Goal: Task Accomplishment & Management: Manage account settings

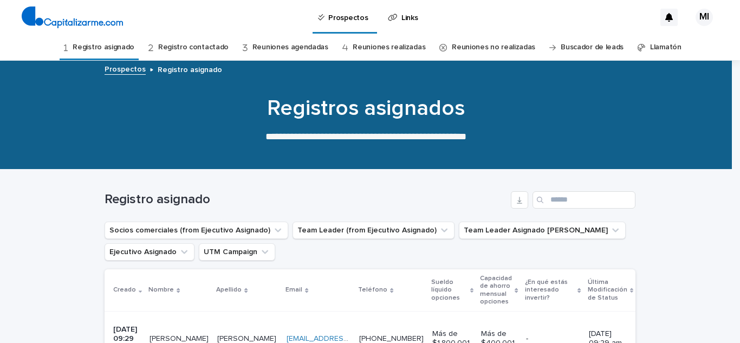
scroll to position [108, 0]
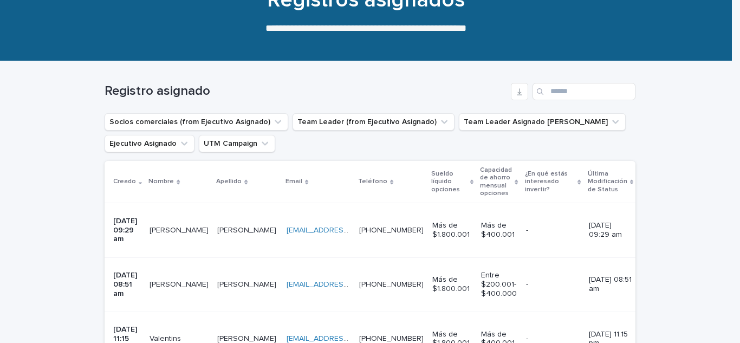
click at [166, 224] on p "Luis" at bounding box center [180, 229] width 61 height 11
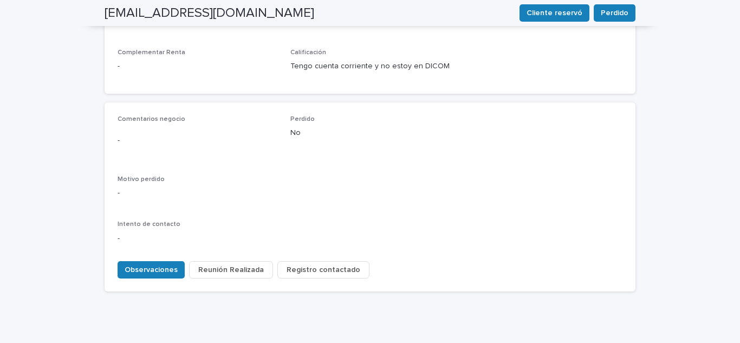
scroll to position [479, 0]
click at [146, 261] on button "Observaciones" at bounding box center [151, 269] width 67 height 17
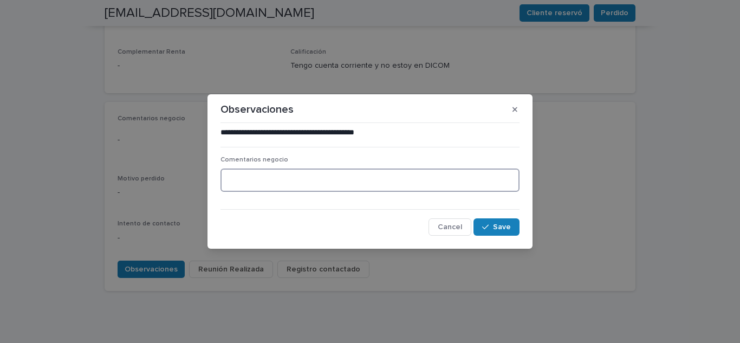
click at [238, 170] on textarea at bounding box center [370, 180] width 299 height 23
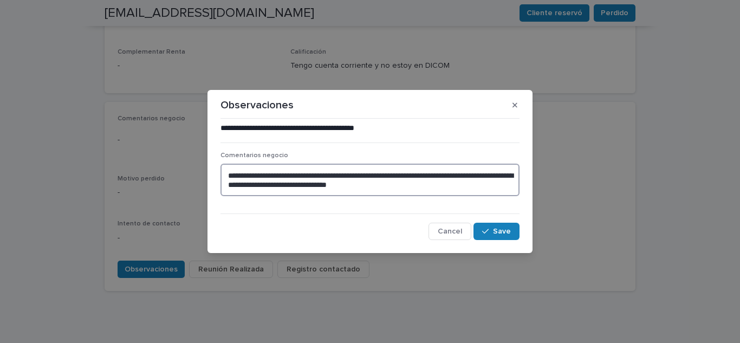
click at [360, 178] on textarea "**********" at bounding box center [370, 180] width 299 height 33
drag, startPoint x: 456, startPoint y: 174, endPoint x: 436, endPoint y: 174, distance: 20.1
click at [436, 174] on textarea "**********" at bounding box center [370, 180] width 299 height 33
click at [259, 184] on textarea "**********" at bounding box center [370, 180] width 299 height 33
type textarea "**********"
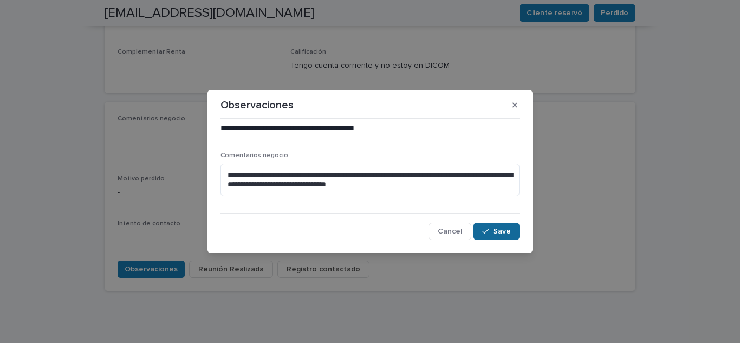
click at [500, 235] on span "Save" at bounding box center [502, 232] width 18 height 8
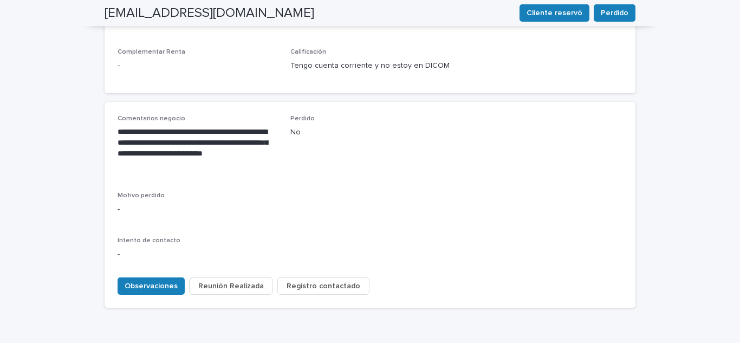
click at [310, 281] on span "Registro contactado" at bounding box center [324, 286] width 74 height 11
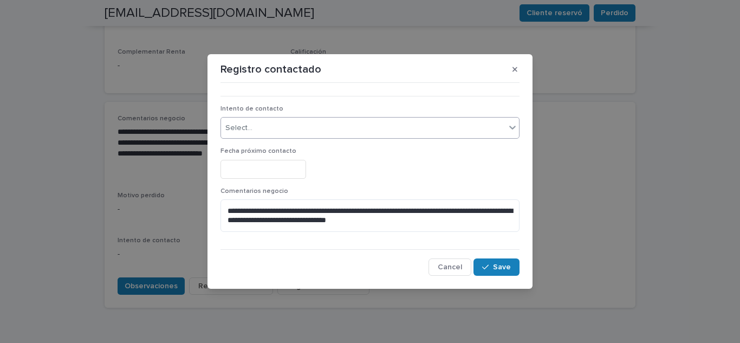
click at [272, 125] on div "Select..." at bounding box center [363, 128] width 284 height 18
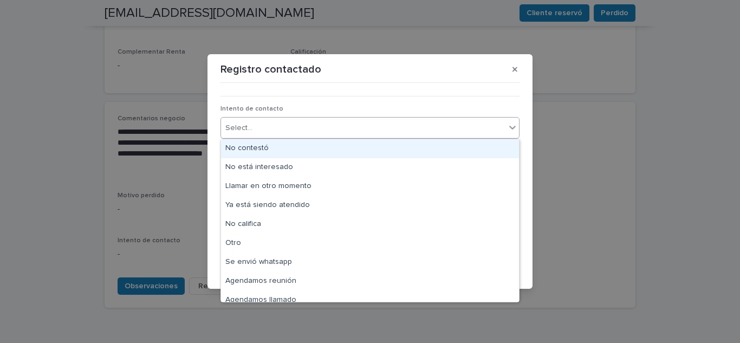
click at [270, 152] on div "No contestó" at bounding box center [370, 148] width 298 height 19
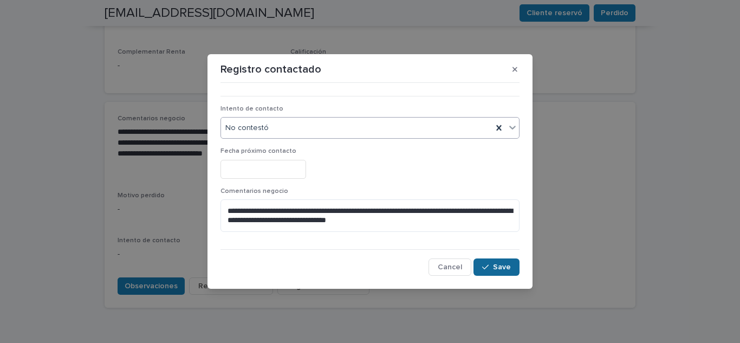
click at [498, 265] on span "Save" at bounding box center [502, 267] width 18 height 8
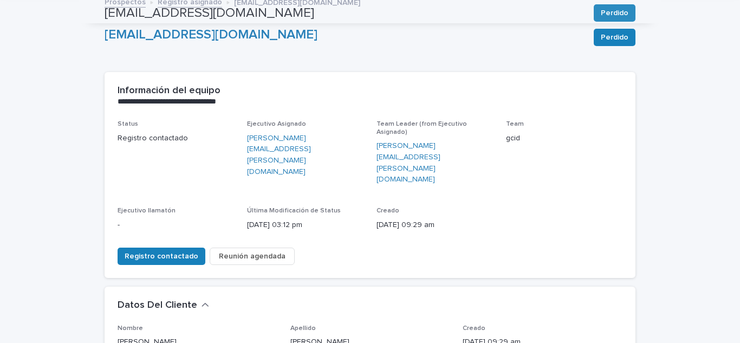
scroll to position [0, 0]
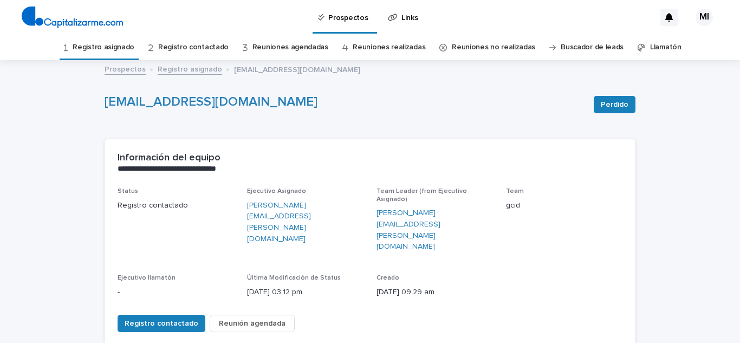
click at [116, 42] on link "Registro asignado" at bounding box center [104, 47] width 62 height 25
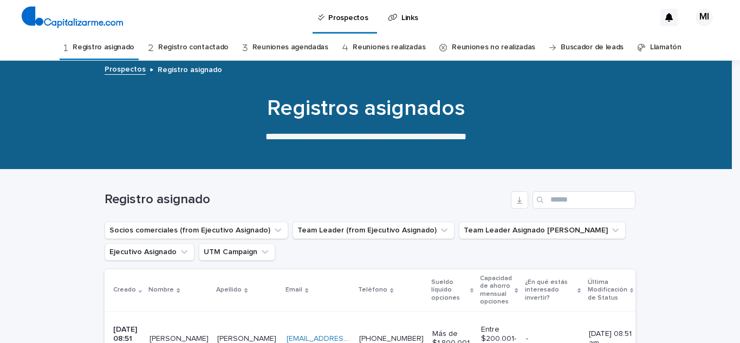
scroll to position [163, 0]
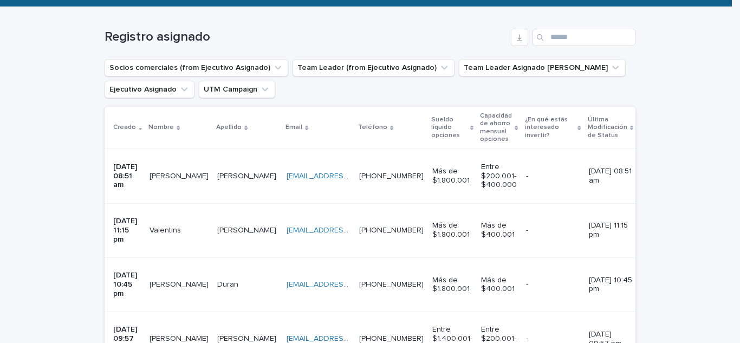
click at [174, 176] on p "paulina" at bounding box center [180, 175] width 61 height 11
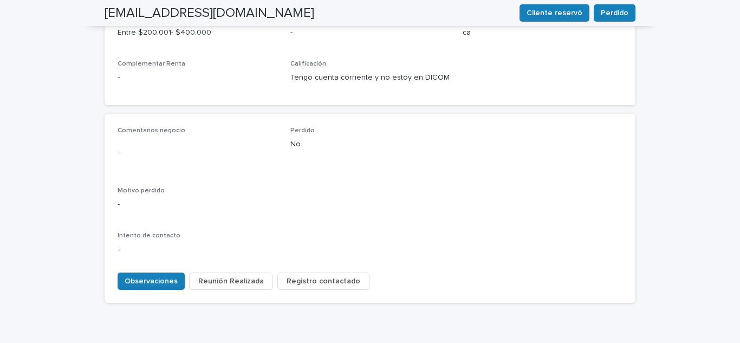
scroll to position [479, 0]
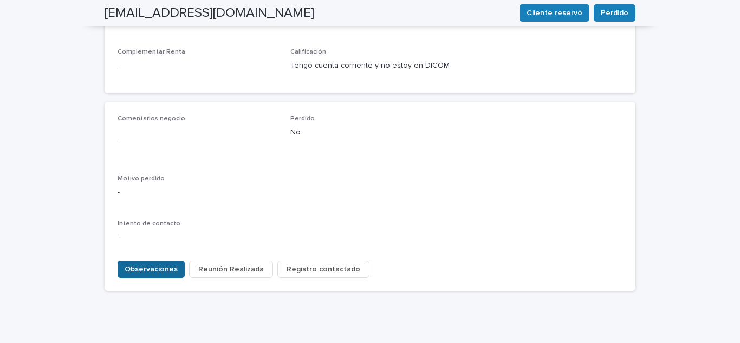
click at [134, 264] on span "Observaciones" at bounding box center [151, 269] width 53 height 11
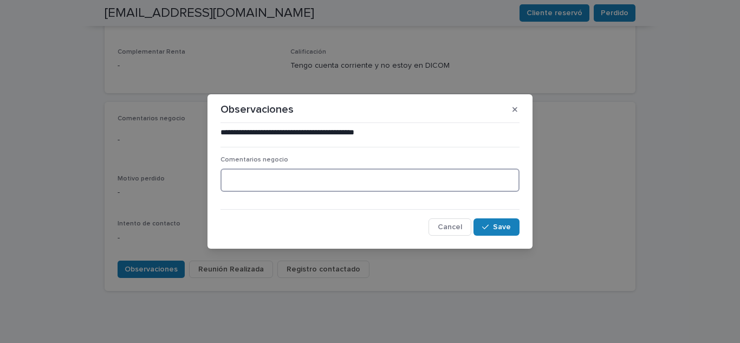
click at [247, 174] on textarea at bounding box center [370, 180] width 299 height 23
type textarea "**********"
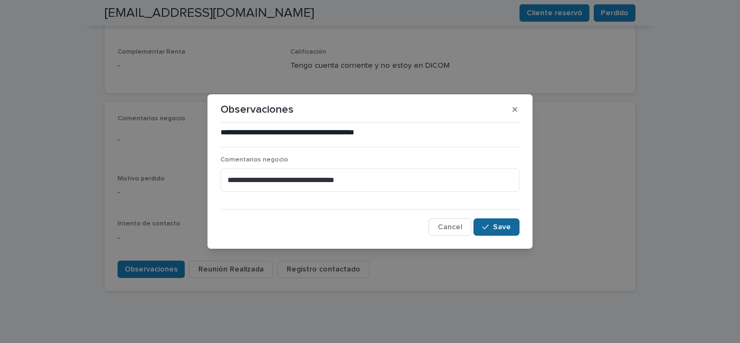
click at [499, 224] on span "Save" at bounding box center [502, 227] width 18 height 8
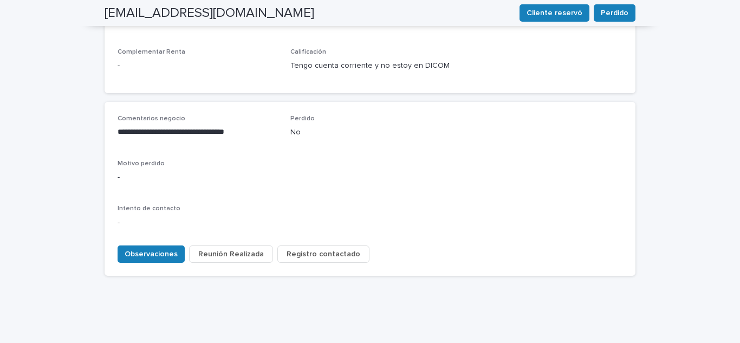
scroll to position [464, 0]
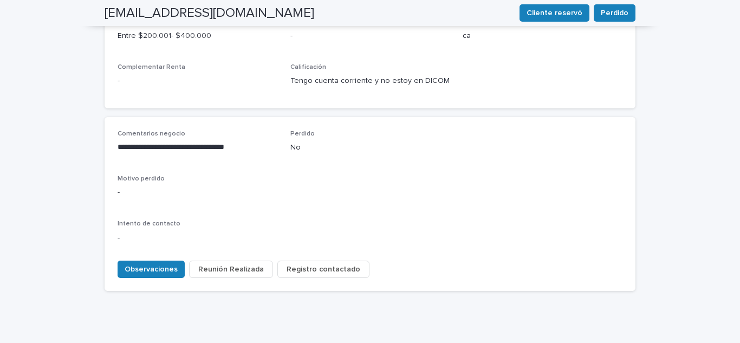
click at [305, 264] on span "Registro contactado" at bounding box center [324, 269] width 74 height 11
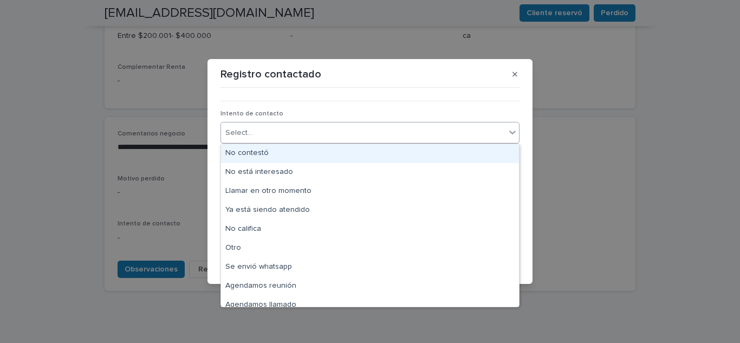
click at [273, 129] on div "Select..." at bounding box center [363, 133] width 284 height 18
drag, startPoint x: 263, startPoint y: 167, endPoint x: 261, endPoint y: 152, distance: 15.3
click at [261, 152] on div "No contestó" at bounding box center [370, 153] width 298 height 19
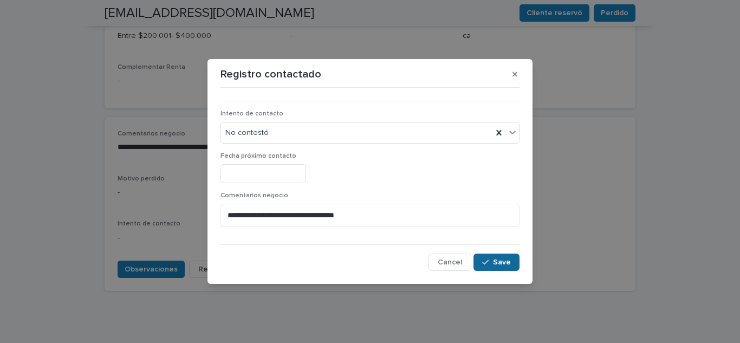
click at [507, 254] on button "Save" at bounding box center [497, 262] width 46 height 17
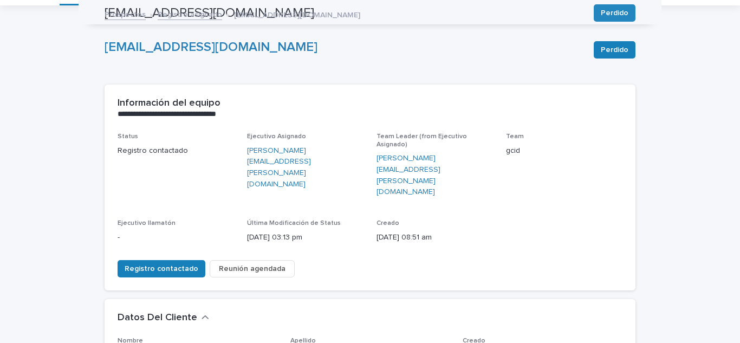
scroll to position [0, 0]
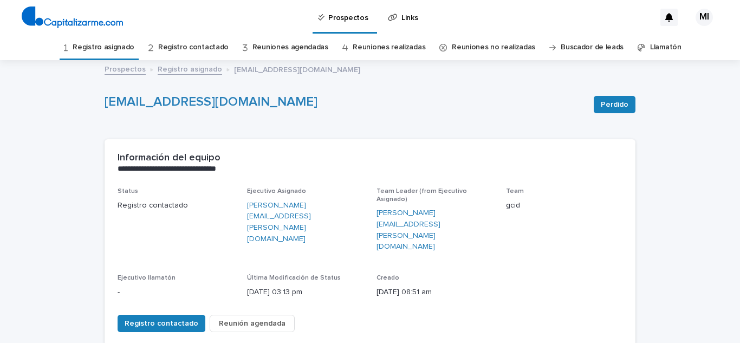
click at [115, 48] on link "Registro asignado" at bounding box center [104, 47] width 62 height 25
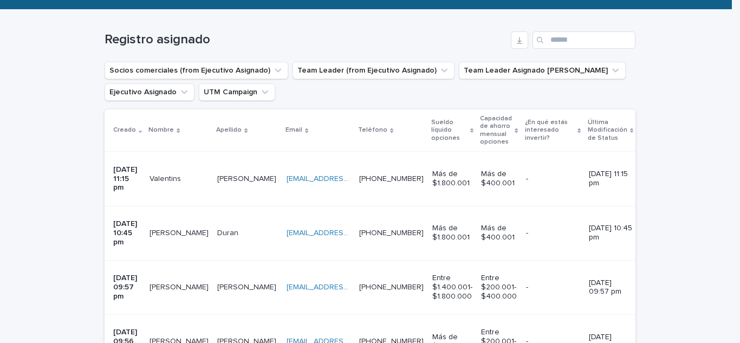
scroll to position [163, 0]
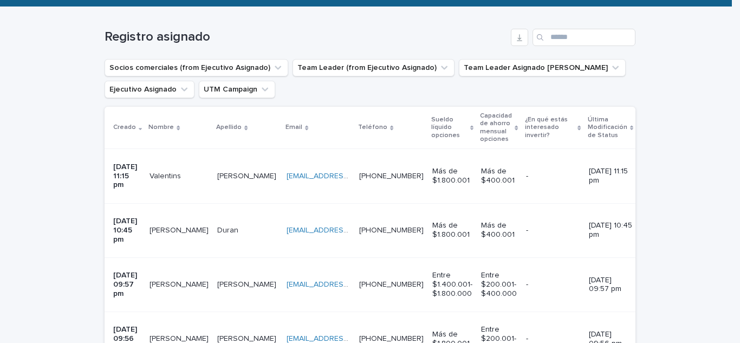
click at [176, 170] on p "Valentins" at bounding box center [167, 175] width 34 height 11
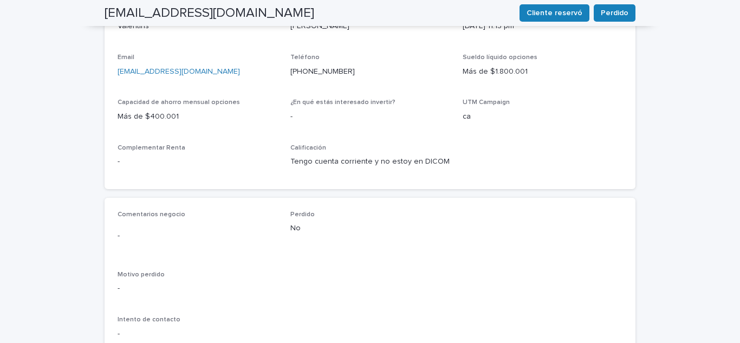
scroll to position [479, 0]
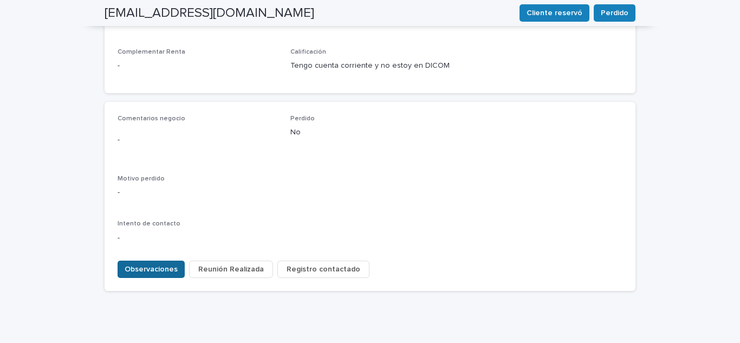
click at [148, 264] on span "Observaciones" at bounding box center [151, 269] width 53 height 11
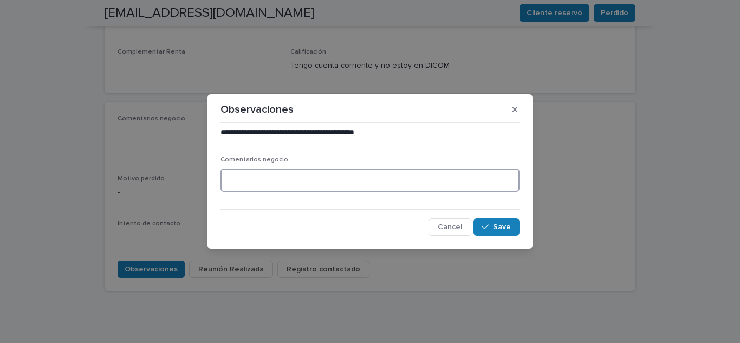
click at [306, 178] on textarea at bounding box center [370, 180] width 299 height 23
type textarea "**********"
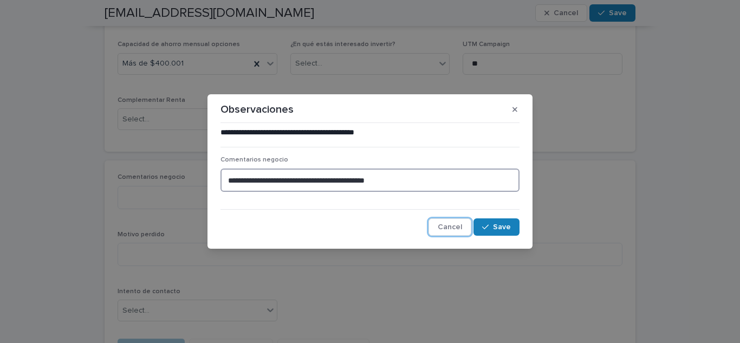
click at [416, 182] on textarea "**********" at bounding box center [370, 180] width 299 height 23
type textarea "**********"
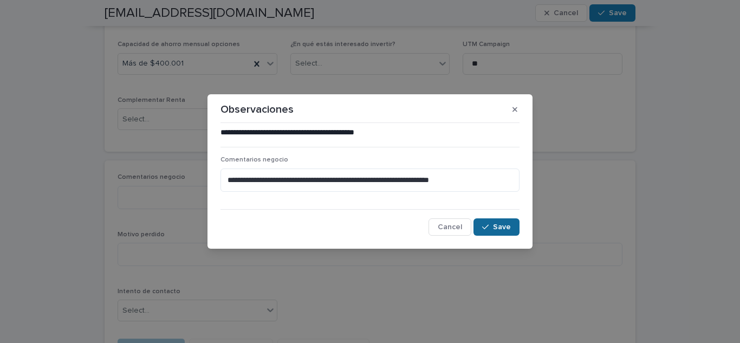
click at [508, 224] on span "Save" at bounding box center [502, 227] width 18 height 8
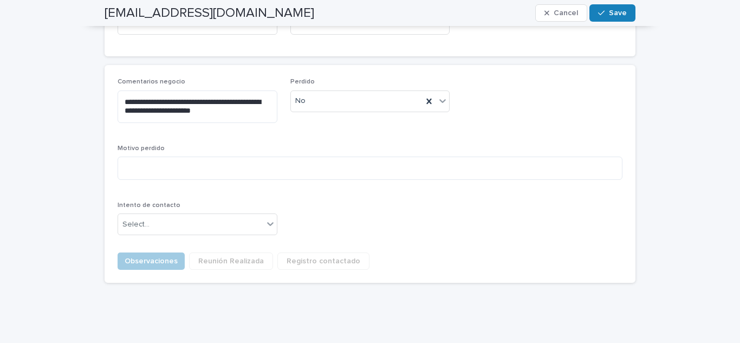
scroll to position [520, 0]
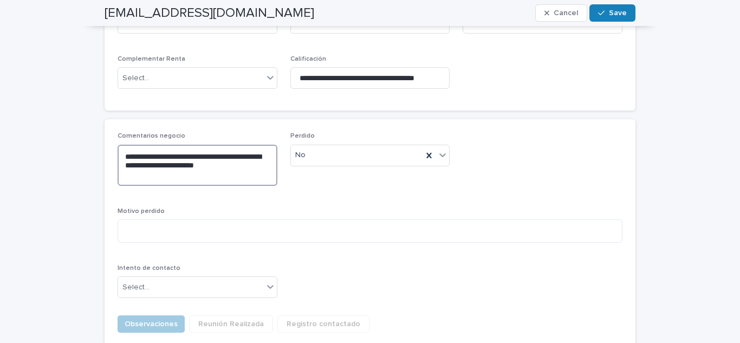
click at [139, 145] on textarea "**********" at bounding box center [198, 165] width 160 height 41
type textarea "**********"
click at [300, 172] on div "**********" at bounding box center [370, 219] width 505 height 174
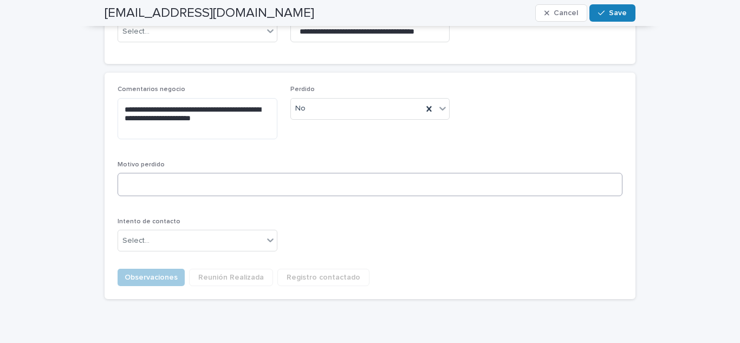
scroll to position [583, 0]
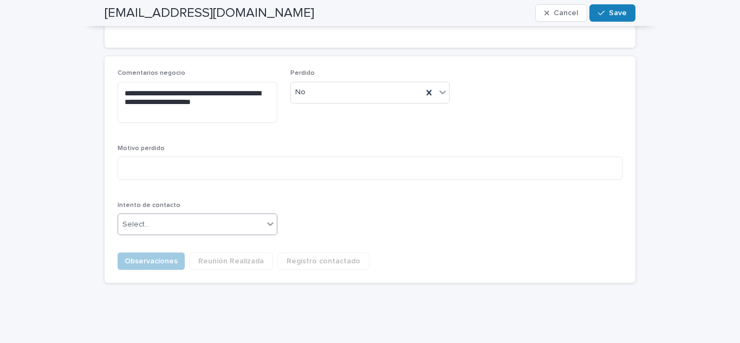
click at [172, 216] on div "Select..." at bounding box center [190, 225] width 145 height 18
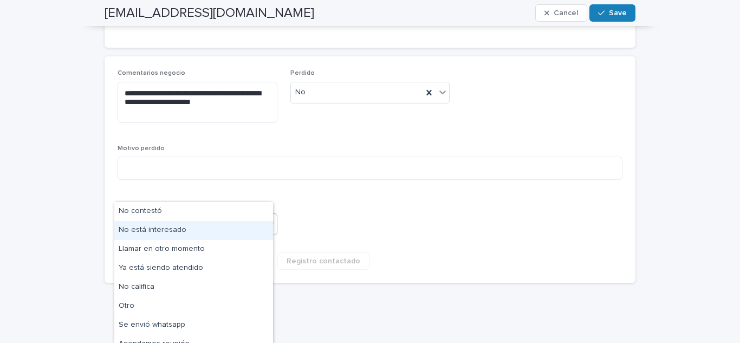
click at [178, 233] on div "No está interesado" at bounding box center [193, 230] width 159 height 19
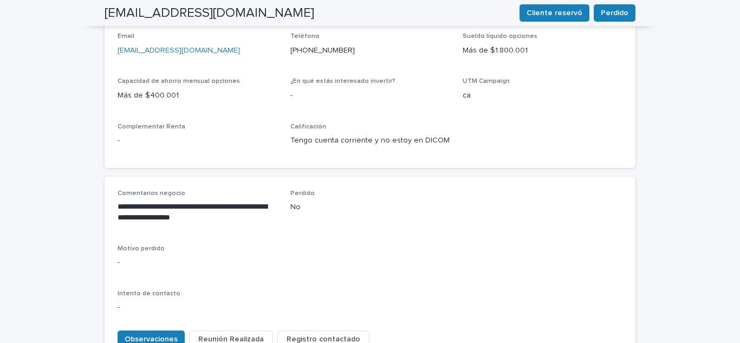
scroll to position [433, 0]
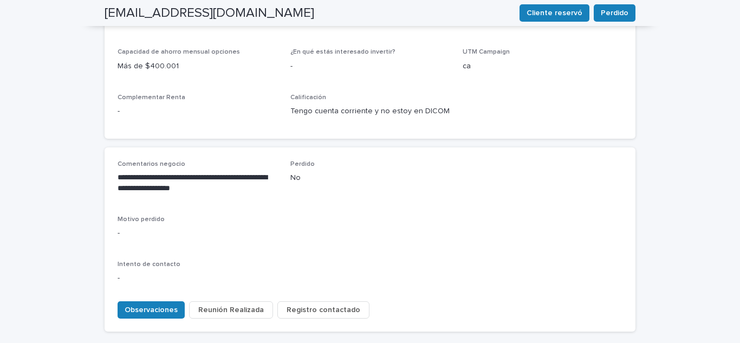
click at [321, 304] on span "Registro contactado" at bounding box center [324, 309] width 74 height 11
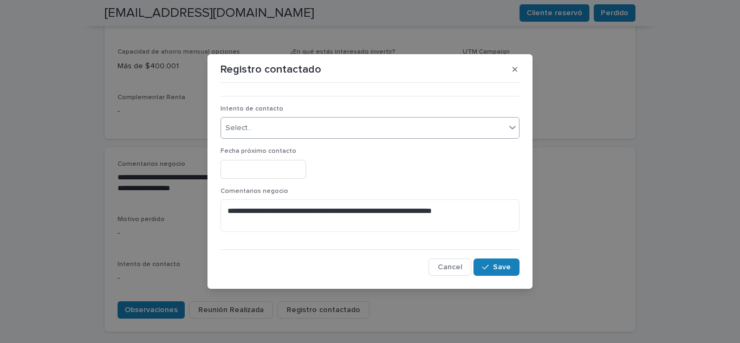
click at [245, 122] on div "Select..." at bounding box center [363, 128] width 284 height 18
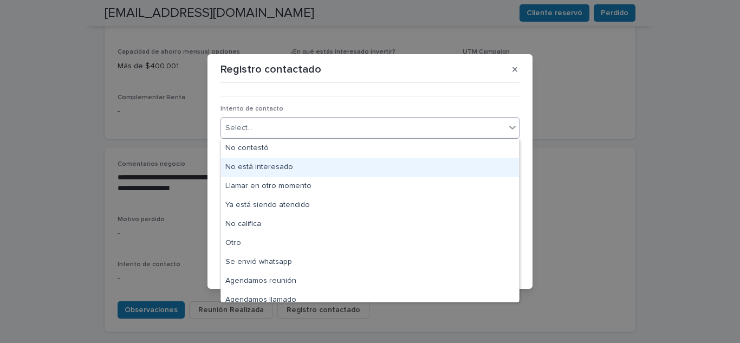
click at [244, 166] on div "No está interesado" at bounding box center [370, 167] width 298 height 19
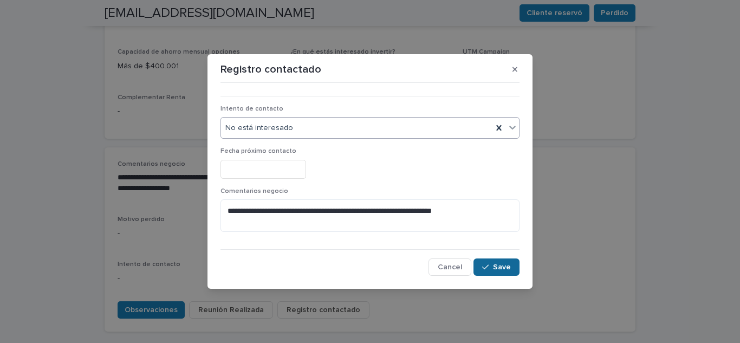
click at [488, 266] on icon "button" at bounding box center [485, 267] width 7 height 8
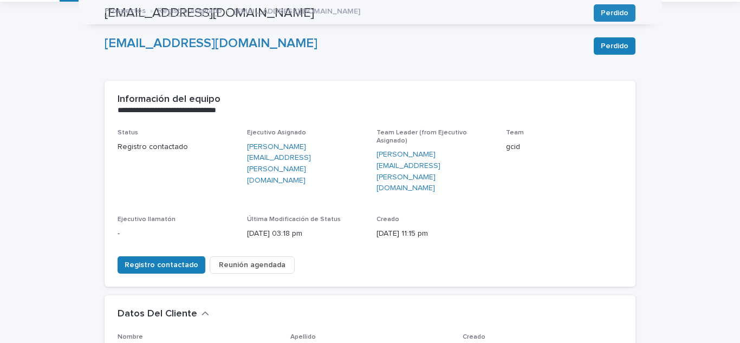
scroll to position [0, 0]
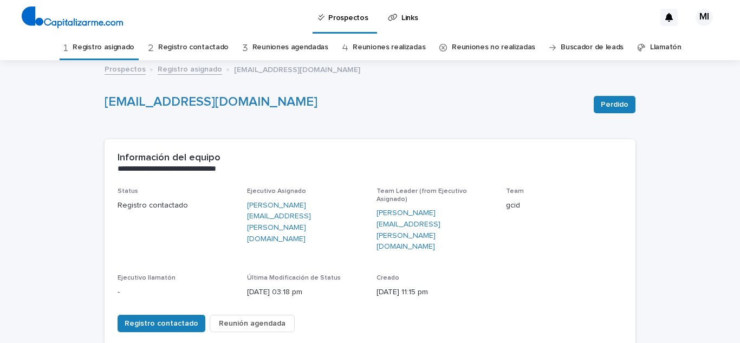
click at [110, 55] on link "Registro asignado" at bounding box center [104, 47] width 62 height 25
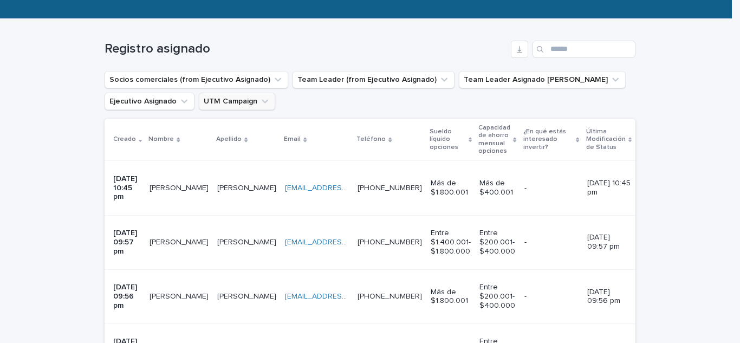
scroll to position [163, 0]
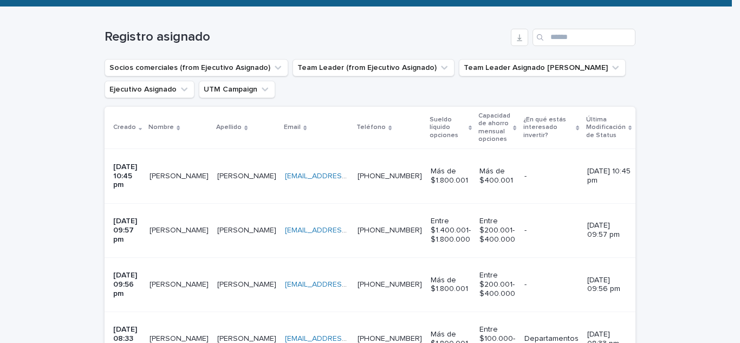
click at [171, 173] on div "[PERSON_NAME] [PERSON_NAME]" at bounding box center [179, 176] width 59 height 18
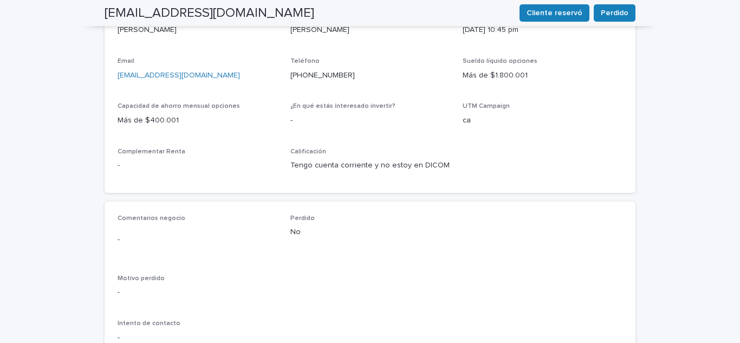
scroll to position [479, 0]
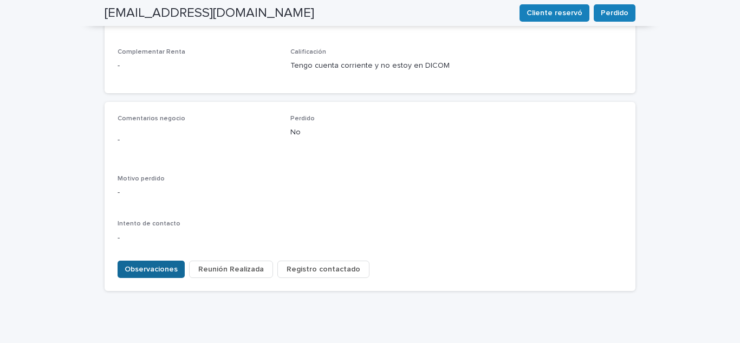
click at [158, 264] on span "Observaciones" at bounding box center [151, 269] width 53 height 11
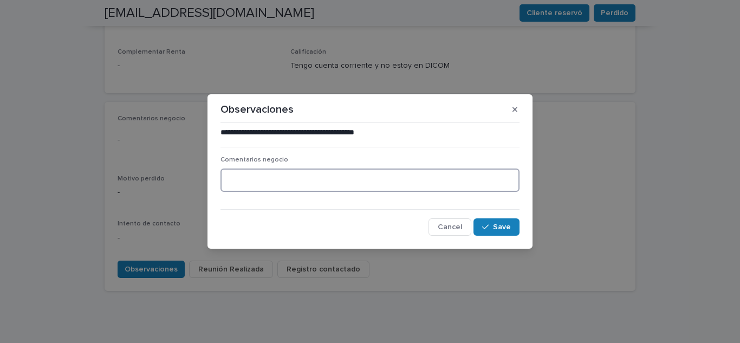
click at [262, 176] on textarea at bounding box center [370, 180] width 299 height 23
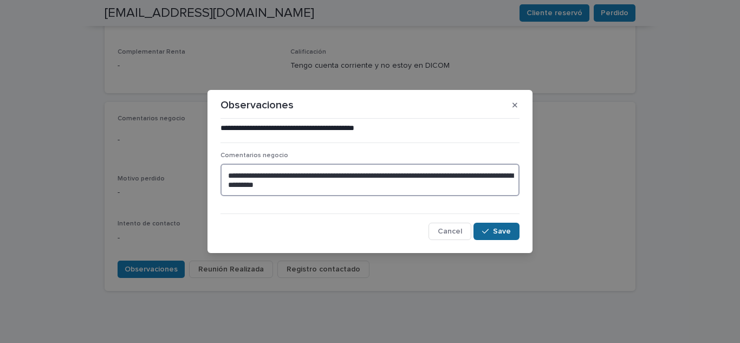
type textarea "**********"
click at [494, 226] on button "Save" at bounding box center [497, 231] width 46 height 17
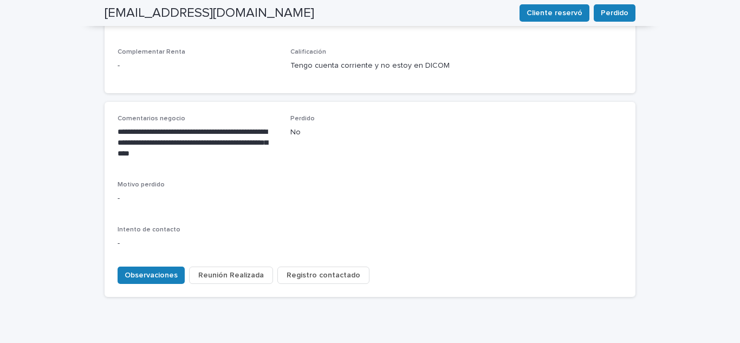
click at [303, 267] on button "Registro contactado" at bounding box center [323, 275] width 92 height 17
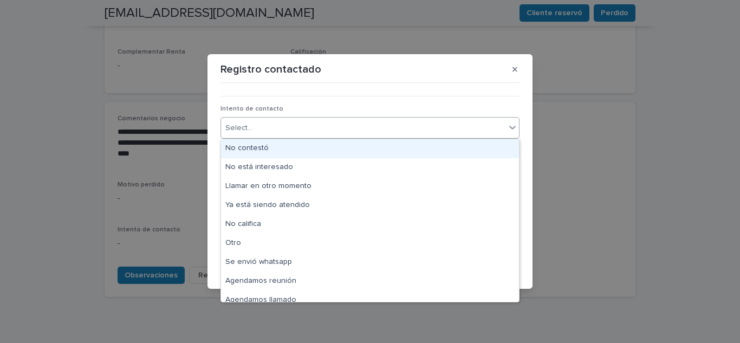
click at [278, 125] on div "Select..." at bounding box center [363, 128] width 284 height 18
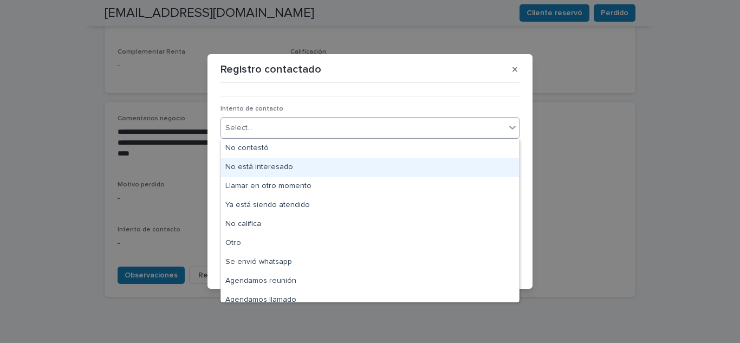
click at [278, 166] on div "No está interesado" at bounding box center [370, 167] width 298 height 19
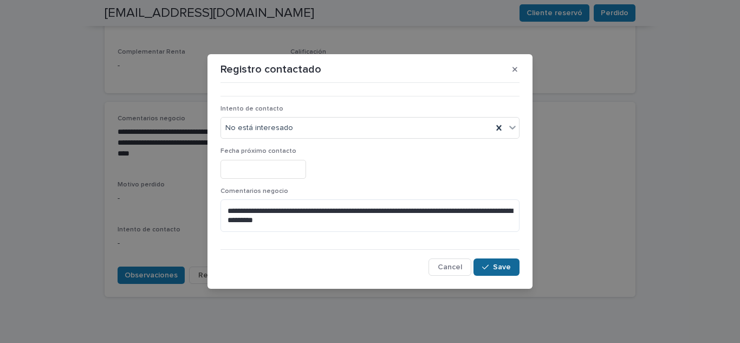
click at [503, 269] on span "Save" at bounding box center [502, 267] width 18 height 8
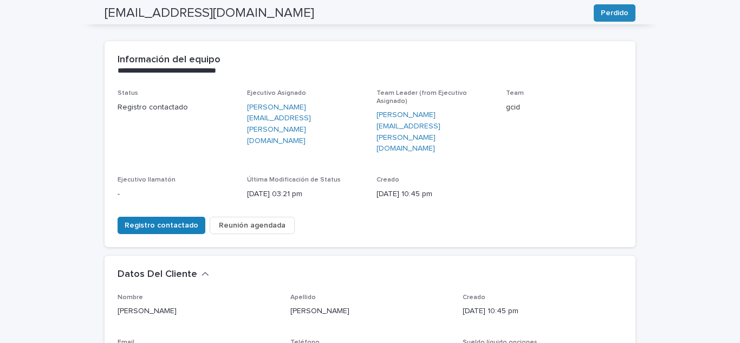
scroll to position [0, 0]
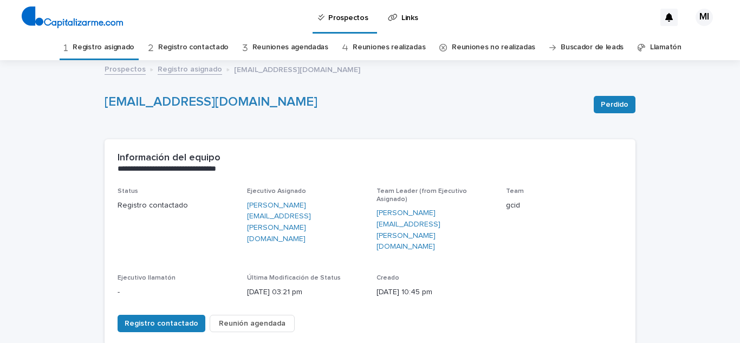
click at [115, 46] on link "Registro asignado" at bounding box center [104, 47] width 62 height 25
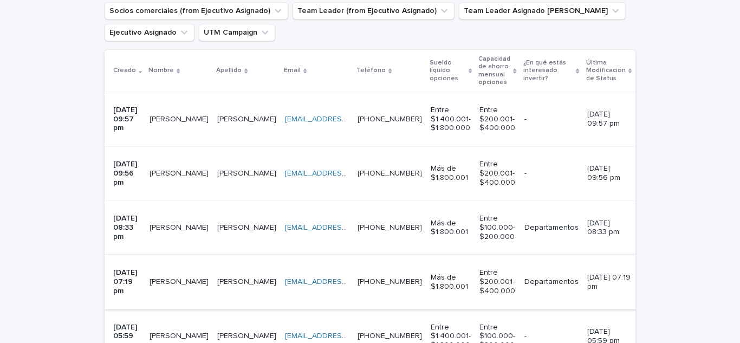
scroll to position [217, 0]
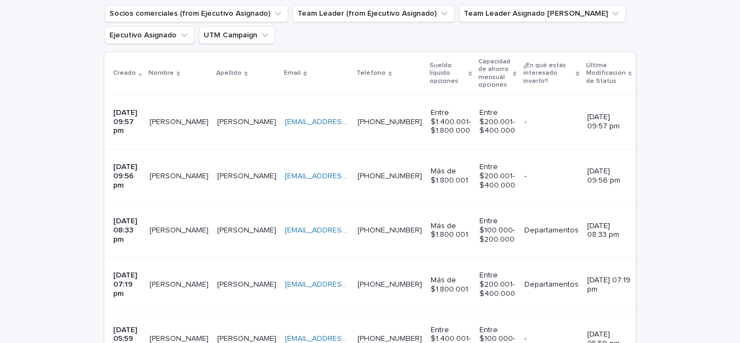
click at [178, 120] on p "[PERSON_NAME]" at bounding box center [180, 120] width 61 height 11
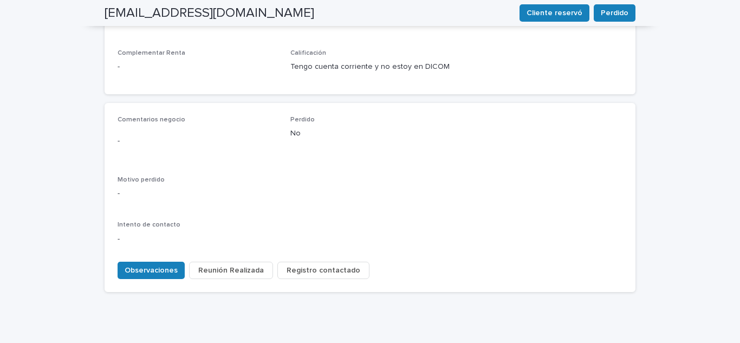
scroll to position [479, 0]
click at [148, 261] on div "Observaciones Reunión Realizada Registro contactado" at bounding box center [241, 272] width 256 height 22
click at [143, 261] on button "Observaciones" at bounding box center [151, 269] width 67 height 17
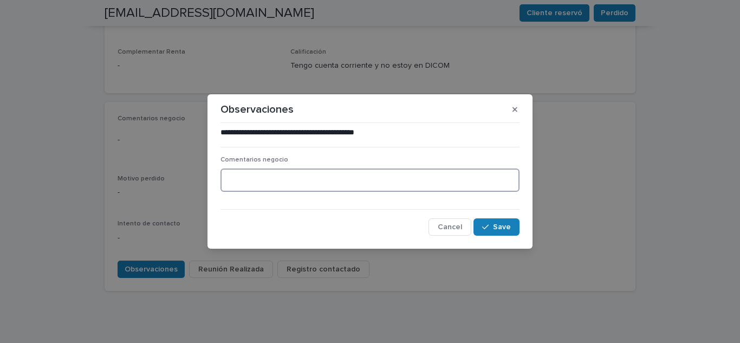
click at [249, 174] on textarea at bounding box center [370, 180] width 299 height 23
type textarea "**********"
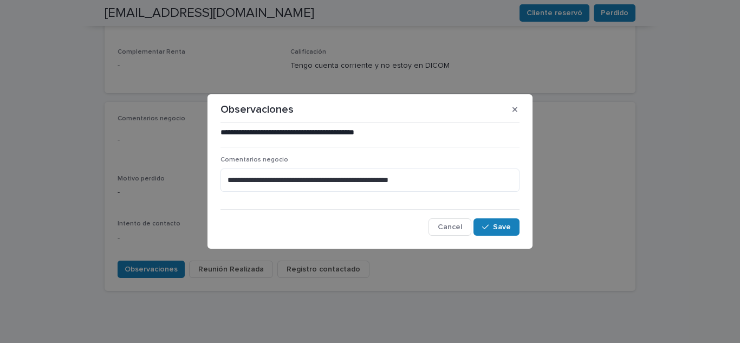
click at [509, 215] on div "**********" at bounding box center [370, 181] width 299 height 108
click at [489, 223] on icon "button" at bounding box center [485, 227] width 7 height 8
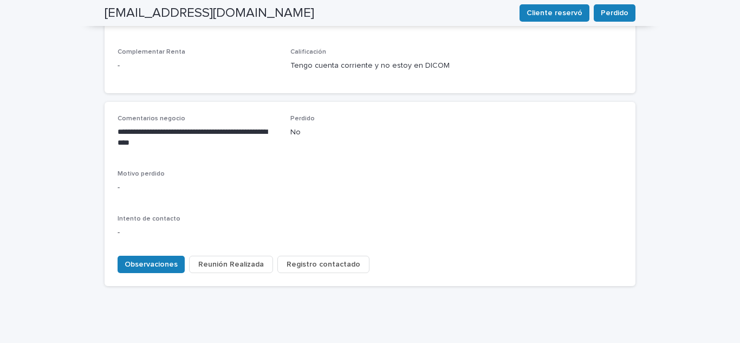
scroll to position [474, 0]
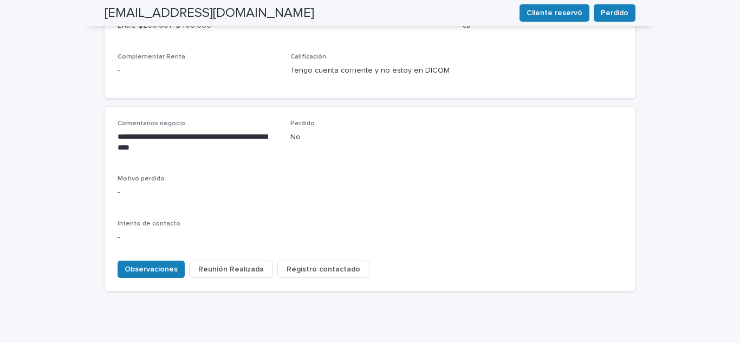
click at [315, 264] on span "Registro contactado" at bounding box center [324, 269] width 74 height 11
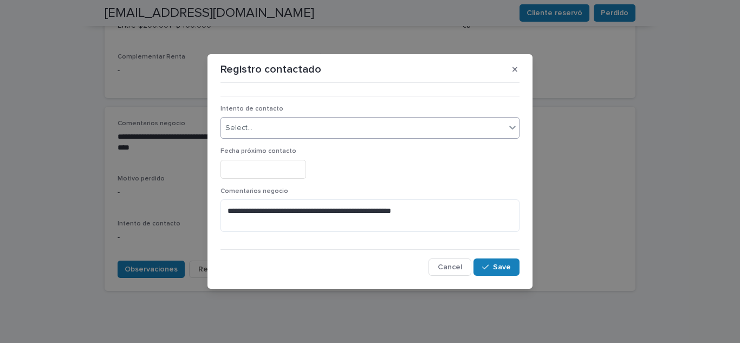
click at [296, 121] on div "Select..." at bounding box center [363, 128] width 284 height 18
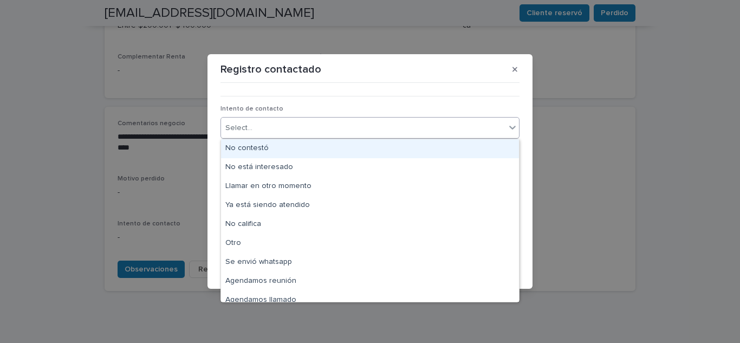
click at [268, 151] on div "No contestó" at bounding box center [370, 148] width 298 height 19
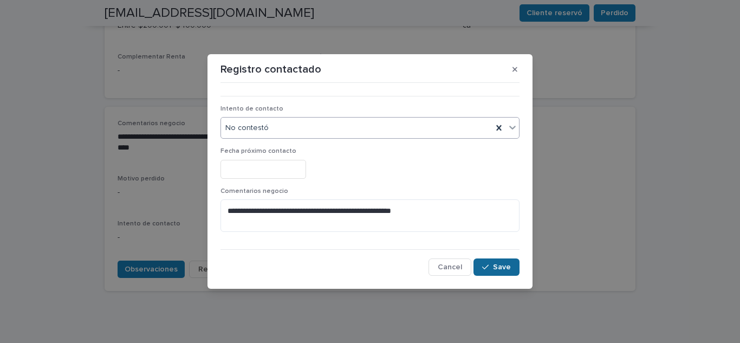
click at [502, 267] on span "Save" at bounding box center [502, 267] width 18 height 8
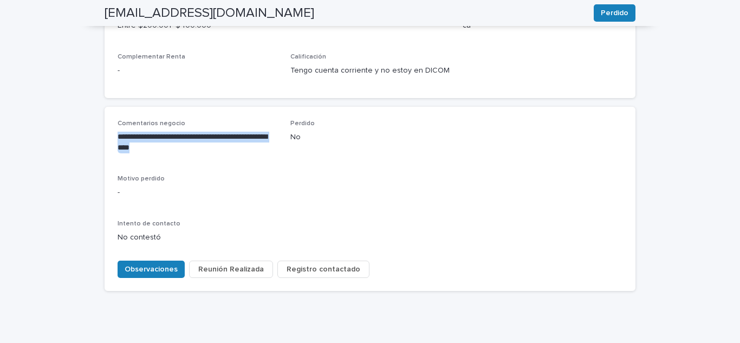
drag, startPoint x: 114, startPoint y: 92, endPoint x: 191, endPoint y: 121, distance: 82.3
click at [191, 121] on div "**********" at bounding box center [370, 186] width 505 height 133
copy p "**********"
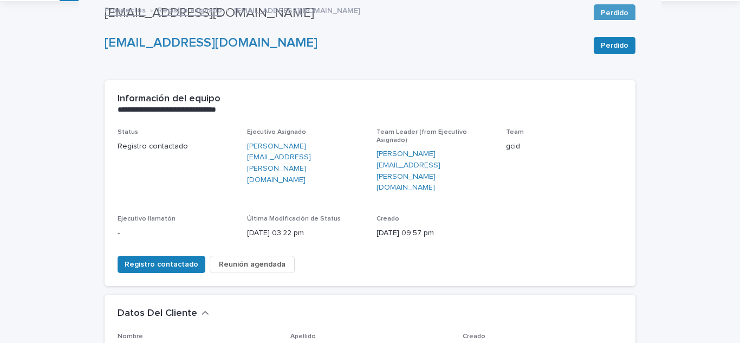
scroll to position [0, 0]
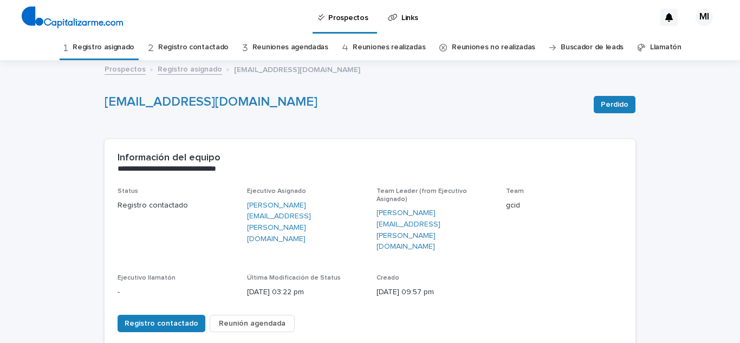
click at [125, 48] on link "Registro asignado" at bounding box center [104, 47] width 62 height 25
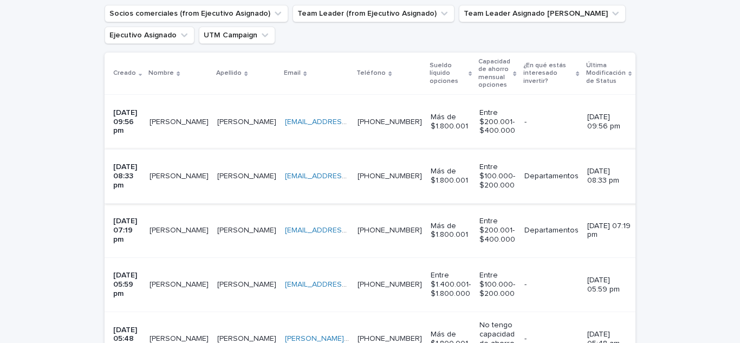
scroll to position [271, 0]
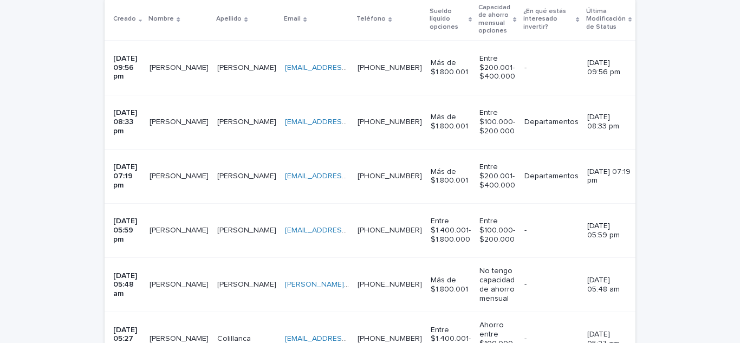
click at [180, 63] on p "[PERSON_NAME]" at bounding box center [180, 66] width 61 height 11
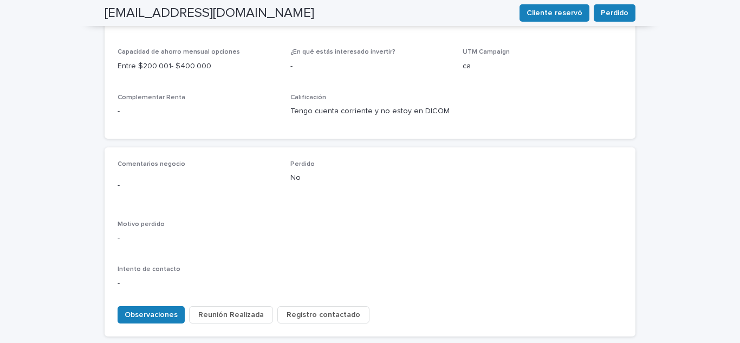
scroll to position [479, 0]
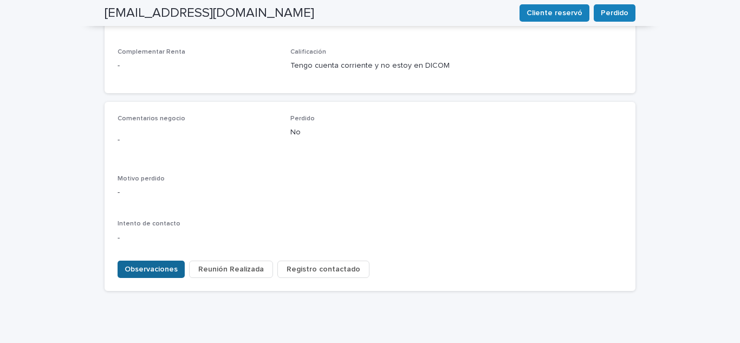
click at [143, 264] on span "Observaciones" at bounding box center [151, 269] width 53 height 11
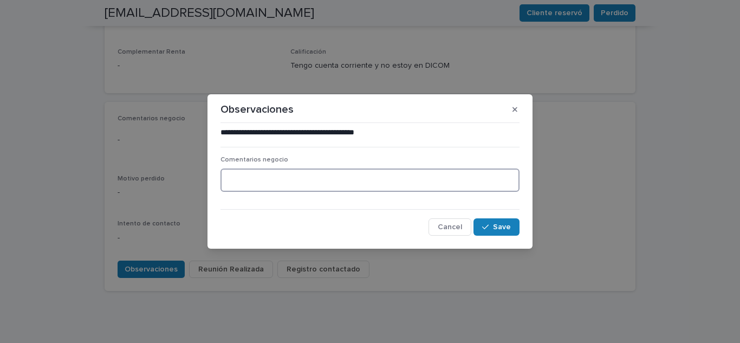
paste textarea "**********"
type textarea "**********"
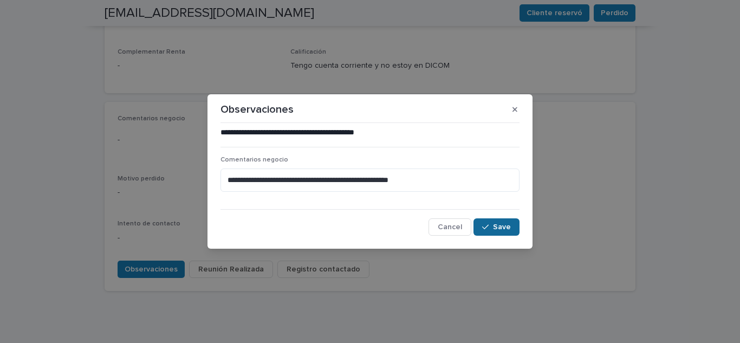
click at [491, 228] on div "button" at bounding box center [487, 227] width 11 height 8
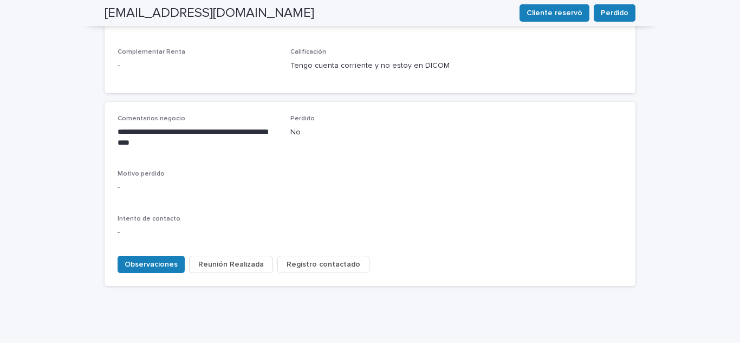
scroll to position [474, 0]
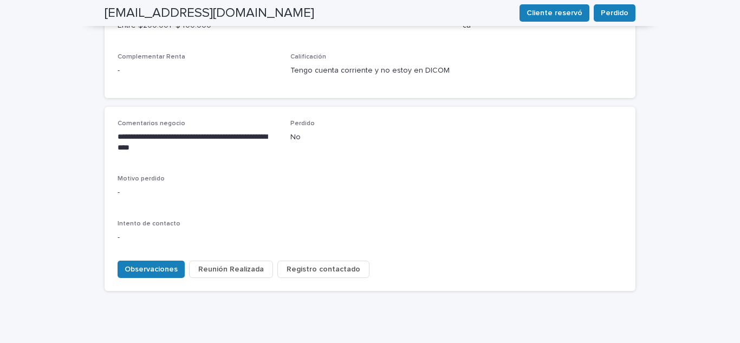
click at [311, 264] on span "Registro contactado" at bounding box center [324, 269] width 74 height 11
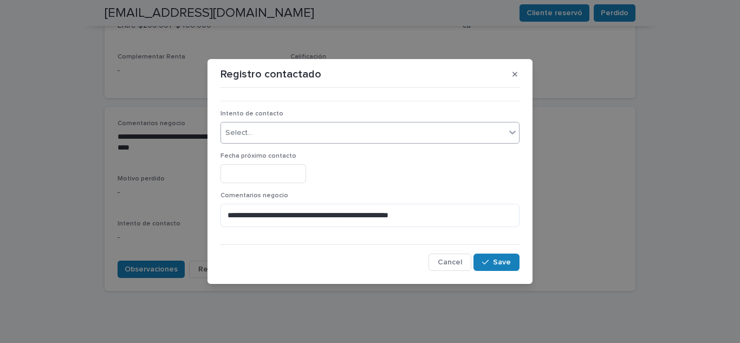
click at [304, 130] on div "Select..." at bounding box center [363, 133] width 284 height 18
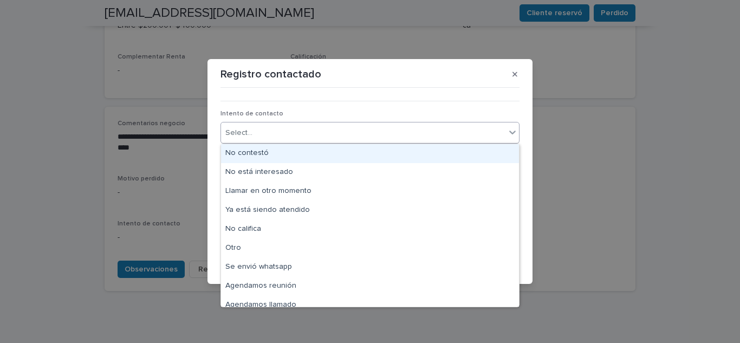
click at [293, 156] on div "No contestó" at bounding box center [370, 153] width 298 height 19
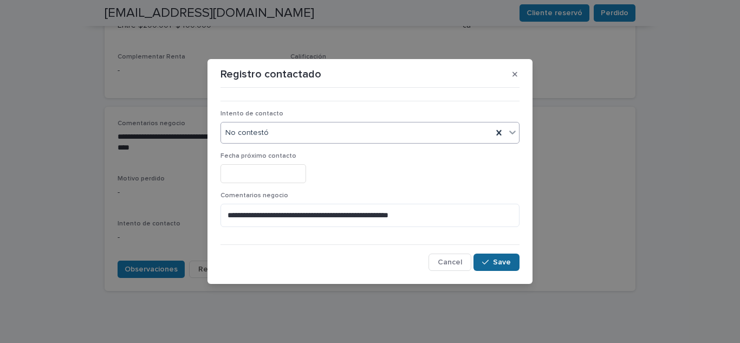
click at [502, 258] on button "Save" at bounding box center [497, 262] width 46 height 17
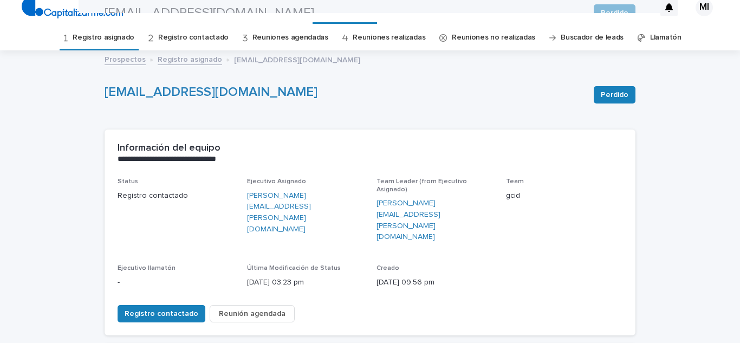
scroll to position [0, 0]
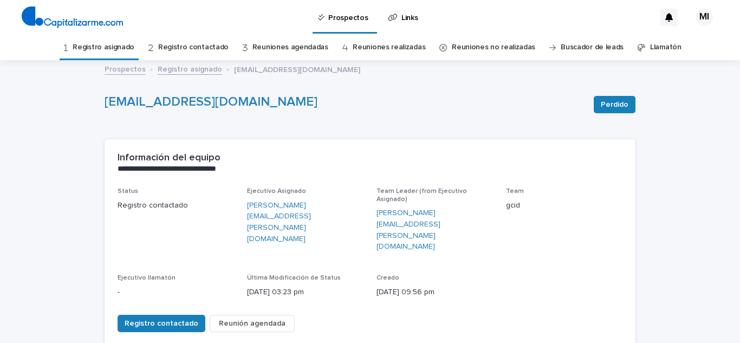
click at [115, 53] on link "Registro asignado" at bounding box center [104, 47] width 62 height 25
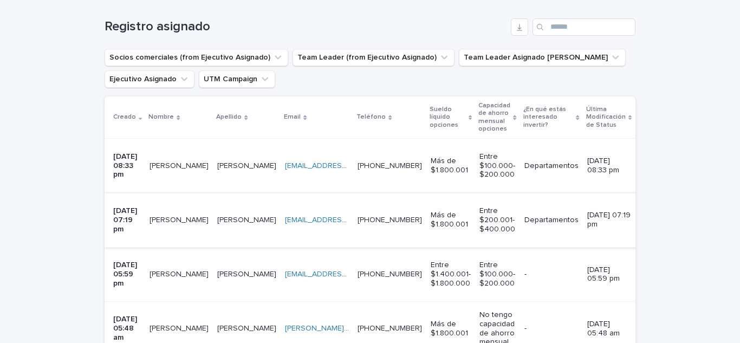
scroll to position [217, 0]
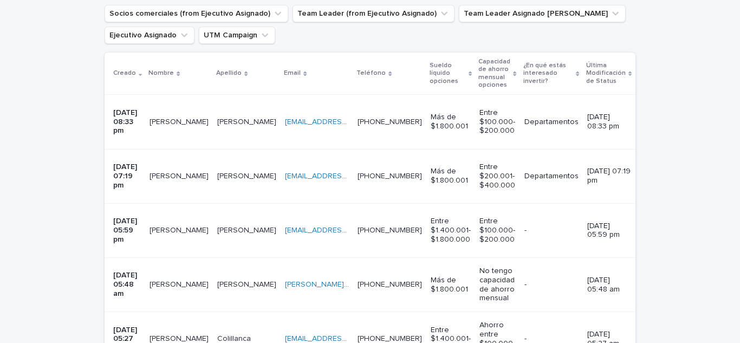
click at [171, 118] on p "[PERSON_NAME]" at bounding box center [180, 120] width 61 height 11
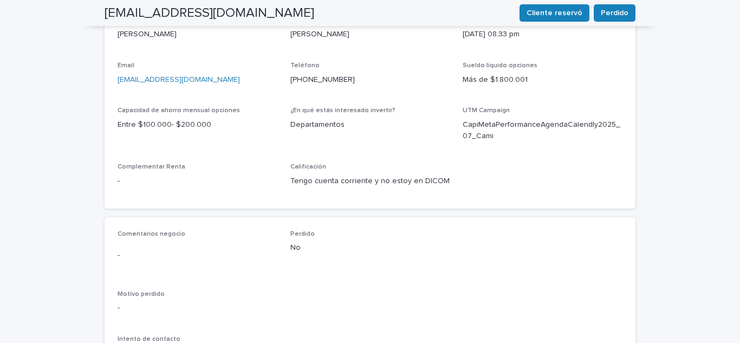
scroll to position [433, 0]
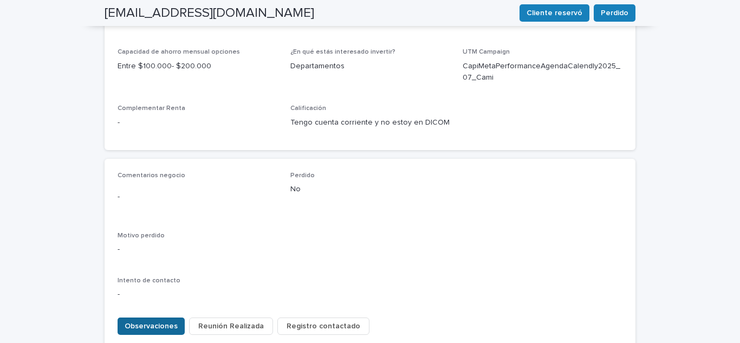
click at [169, 321] on span "Observaciones" at bounding box center [151, 326] width 53 height 11
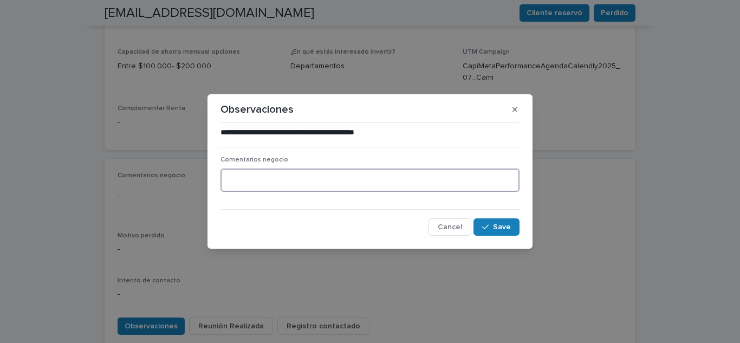
click at [261, 183] on textarea at bounding box center [370, 180] width 299 height 23
type textarea "**********"
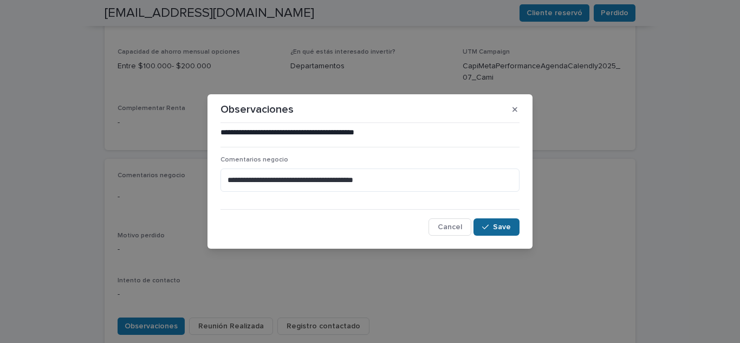
click at [498, 230] on span "Save" at bounding box center [502, 227] width 18 height 8
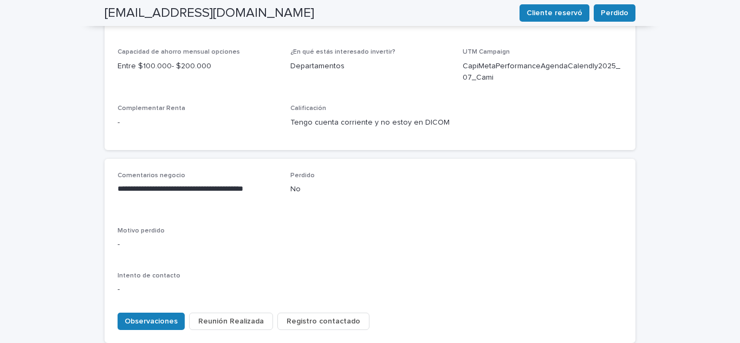
scroll to position [431, 0]
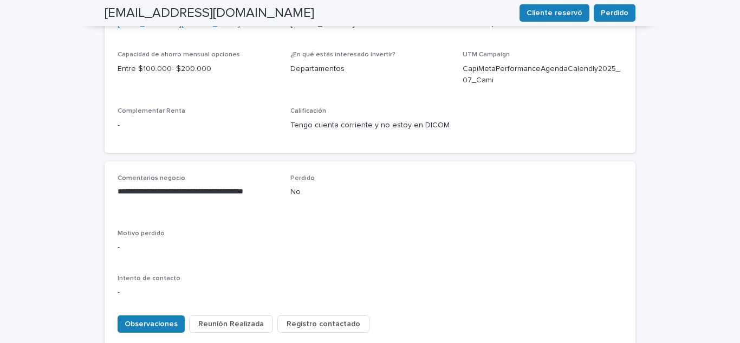
click at [335, 319] on span "Registro contactado" at bounding box center [324, 324] width 74 height 11
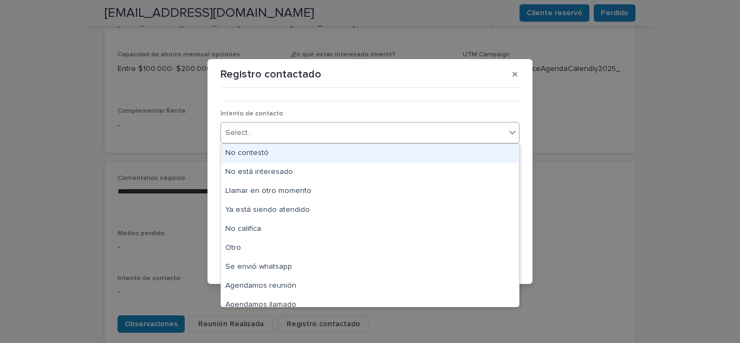
click at [269, 139] on div "Select..." at bounding box center [363, 133] width 284 height 18
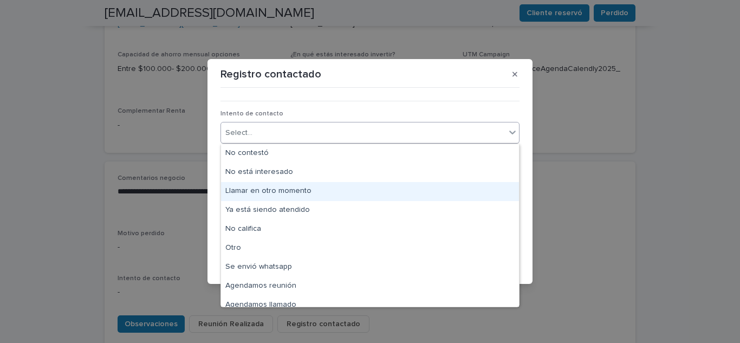
click at [271, 193] on div "Llamar en otro momento" at bounding box center [370, 191] width 298 height 19
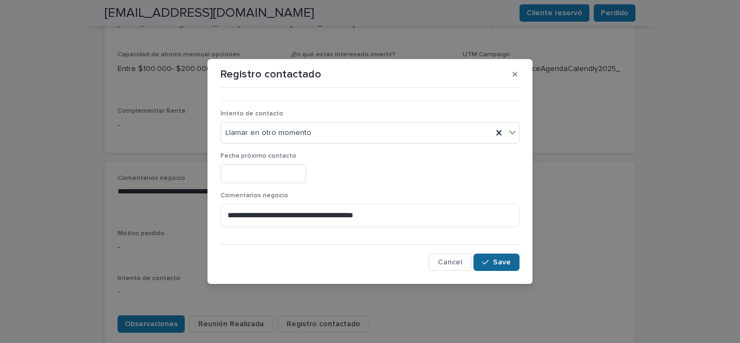
click at [505, 267] on button "Save" at bounding box center [497, 262] width 46 height 17
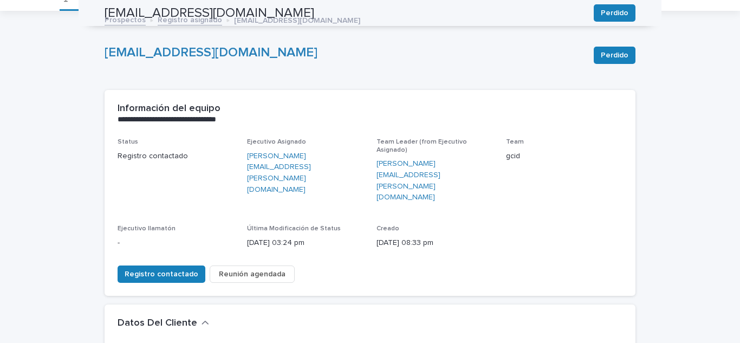
scroll to position [0, 0]
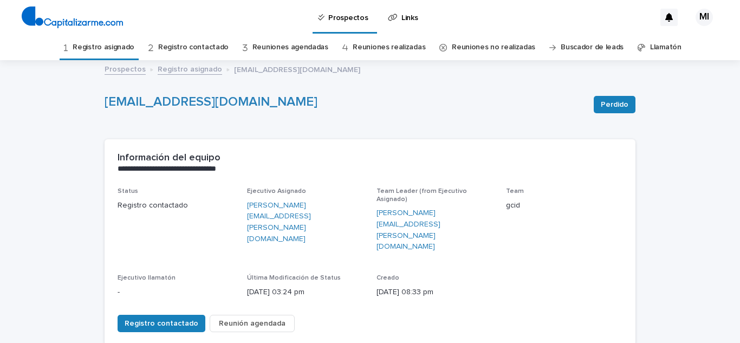
click at [124, 54] on link "Registro asignado" at bounding box center [104, 47] width 62 height 25
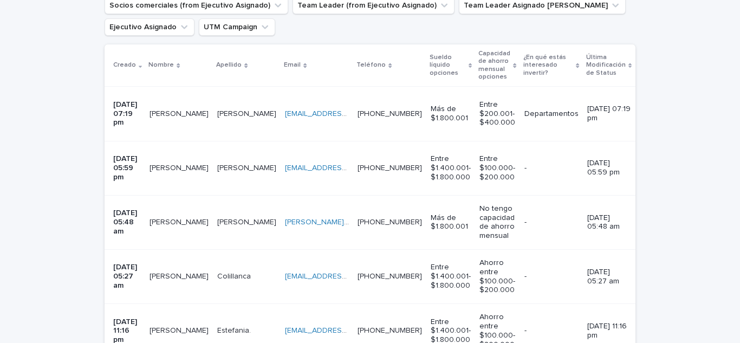
scroll to position [163, 0]
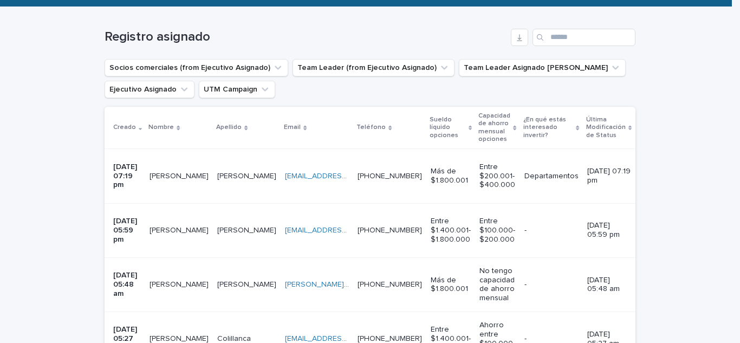
click at [177, 170] on p "[PERSON_NAME]" at bounding box center [180, 175] width 61 height 11
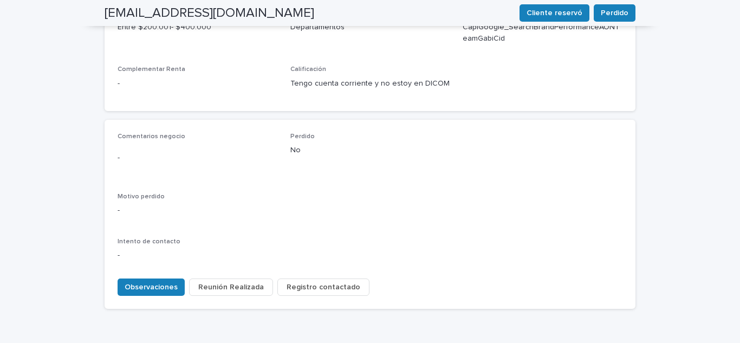
scroll to position [488, 0]
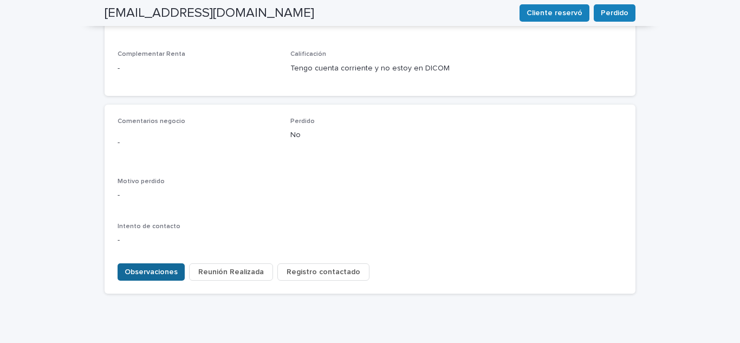
click at [148, 267] on span "Observaciones" at bounding box center [151, 272] width 53 height 11
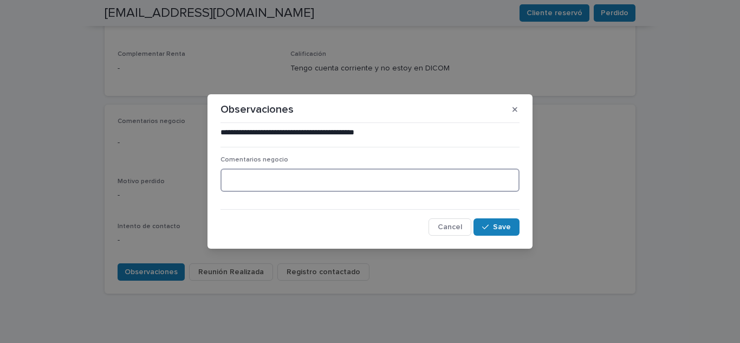
click at [235, 182] on textarea at bounding box center [370, 180] width 299 height 23
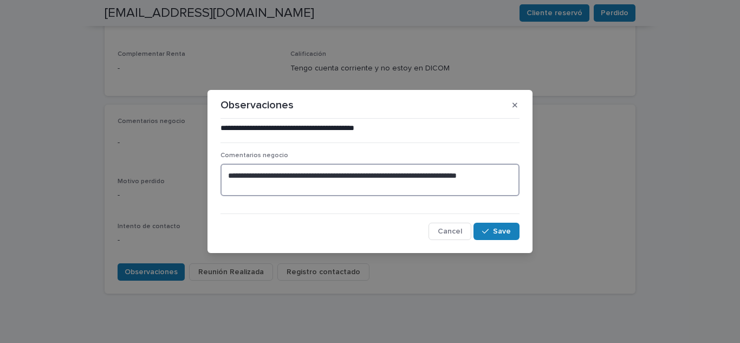
click at [346, 175] on textarea "**********" at bounding box center [370, 180] width 299 height 33
drag, startPoint x: 342, startPoint y: 174, endPoint x: 566, endPoint y: 233, distance: 231.8
click at [566, 233] on div "**********" at bounding box center [370, 171] width 740 height 343
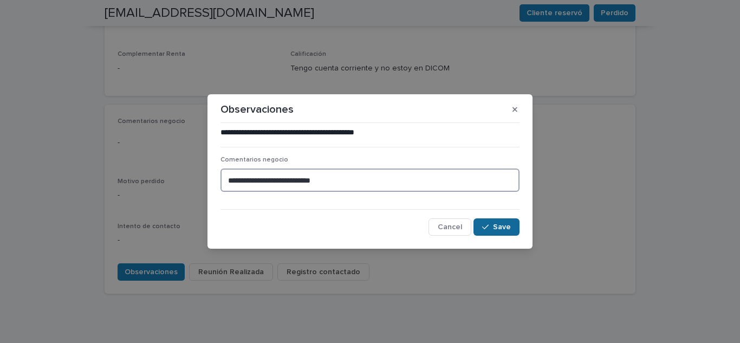
type textarea "**********"
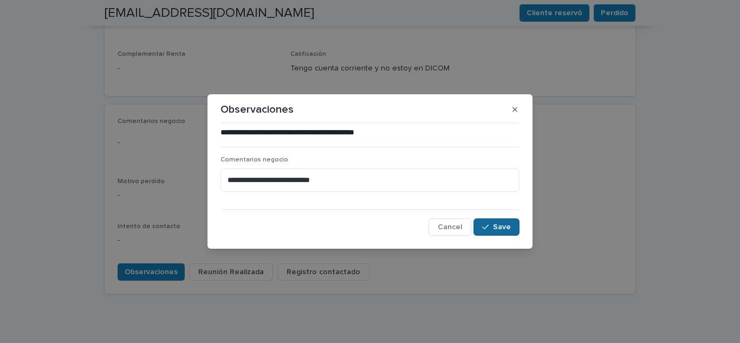
click at [490, 223] on div "button" at bounding box center [487, 227] width 11 height 8
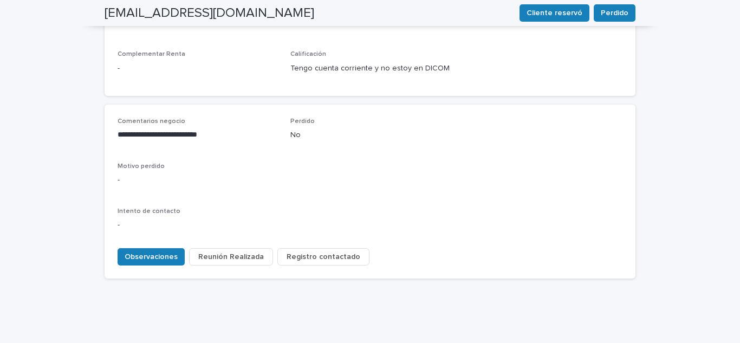
scroll to position [475, 0]
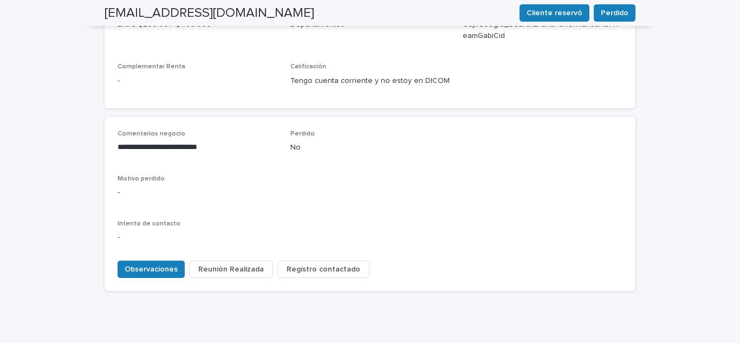
click at [331, 264] on span "Registro contactado" at bounding box center [324, 269] width 74 height 11
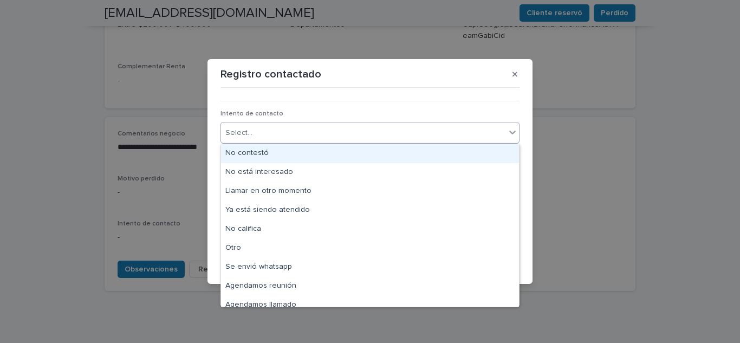
click at [267, 127] on div "Select..." at bounding box center [363, 133] width 284 height 18
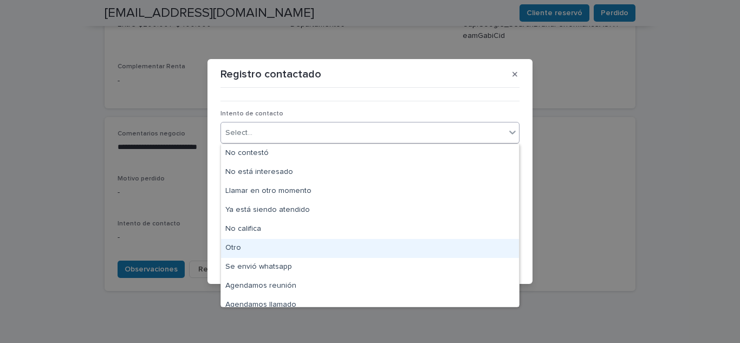
click at [245, 244] on div "Otro" at bounding box center [370, 248] width 298 height 19
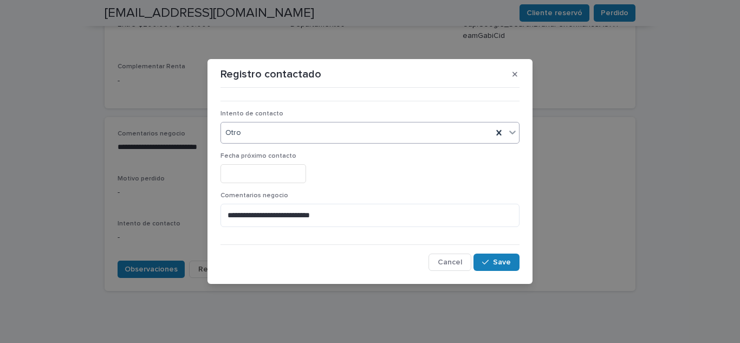
click at [304, 129] on div "Otro" at bounding box center [356, 133] width 271 height 18
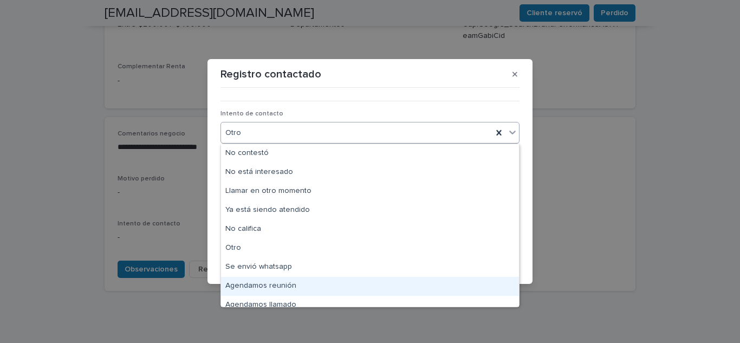
click at [277, 287] on div "Agendamos reunión" at bounding box center [370, 286] width 298 height 19
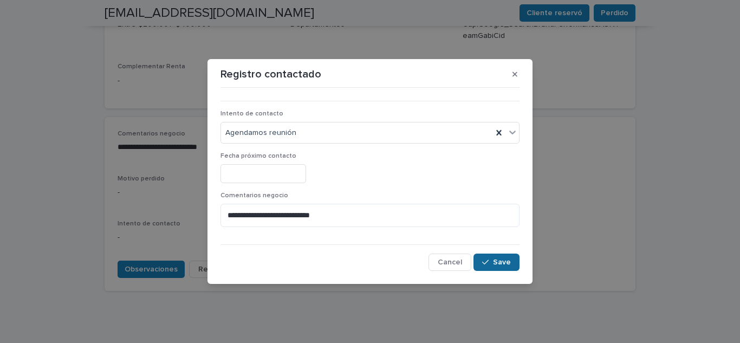
click at [503, 260] on span "Save" at bounding box center [502, 262] width 18 height 8
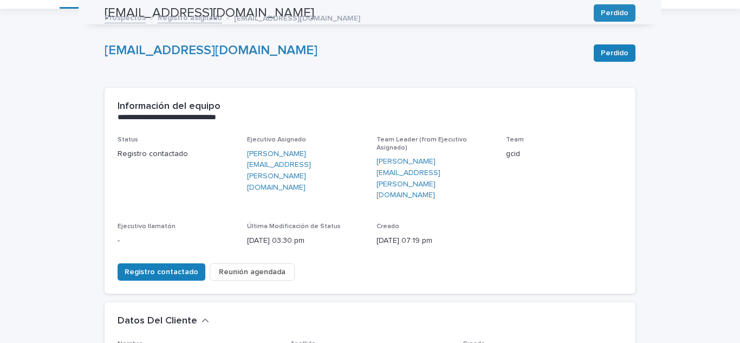
scroll to position [0, 0]
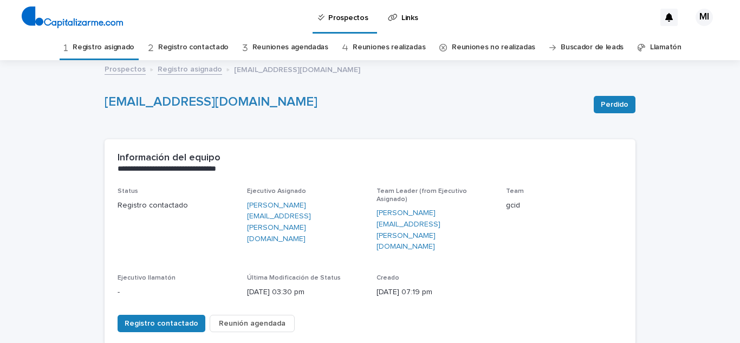
click at [102, 55] on link "Registro asignado" at bounding box center [104, 47] width 62 height 25
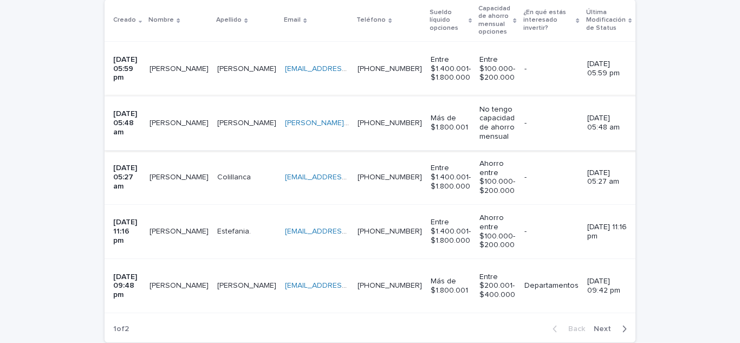
scroll to position [271, 0]
click at [171, 62] on p "[PERSON_NAME]" at bounding box center [180, 66] width 61 height 11
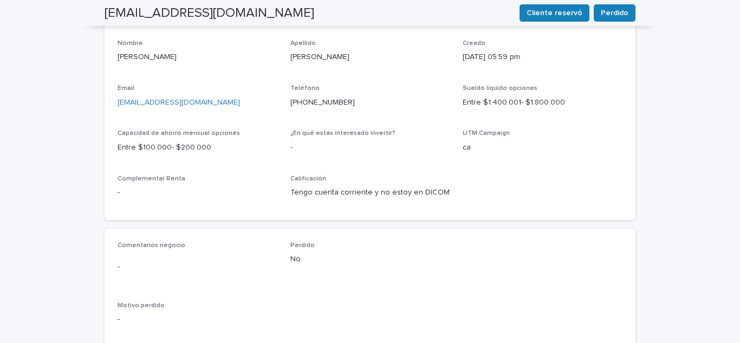
scroll to position [379, 0]
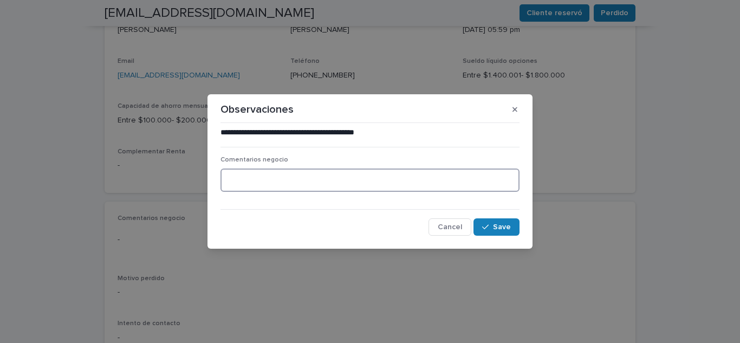
click at [254, 174] on textarea at bounding box center [370, 180] width 299 height 23
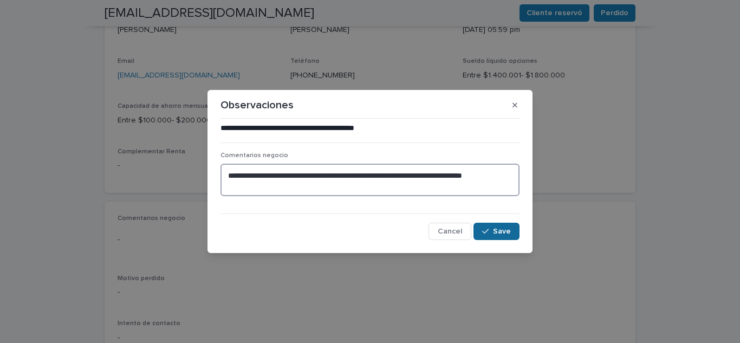
type textarea "**********"
click at [502, 231] on span "Save" at bounding box center [502, 232] width 18 height 8
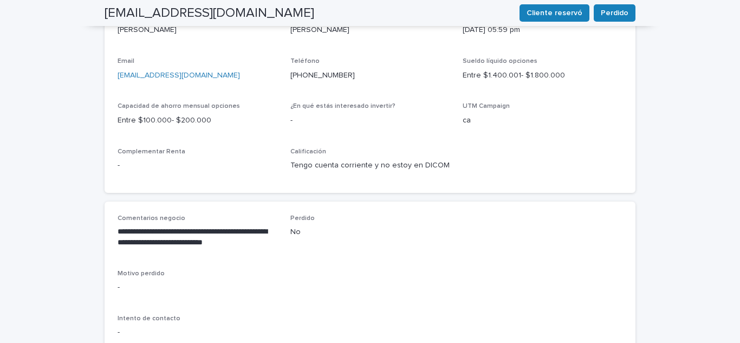
scroll to position [377, 0]
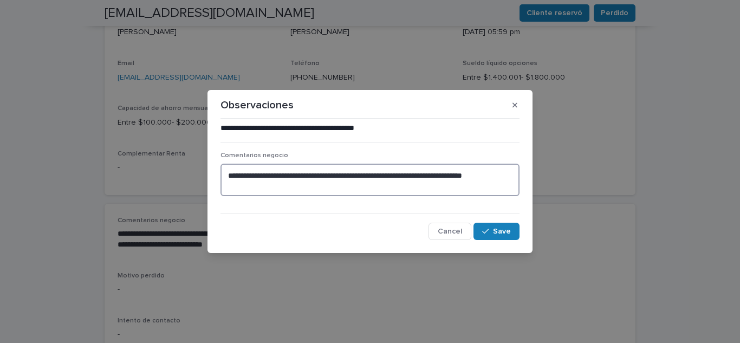
click at [270, 186] on textarea "**********" at bounding box center [370, 180] width 299 height 33
click at [504, 235] on span "Save" at bounding box center [502, 232] width 18 height 8
click at [331, 186] on textarea "**********" at bounding box center [370, 180] width 299 height 33
type textarea "**********"
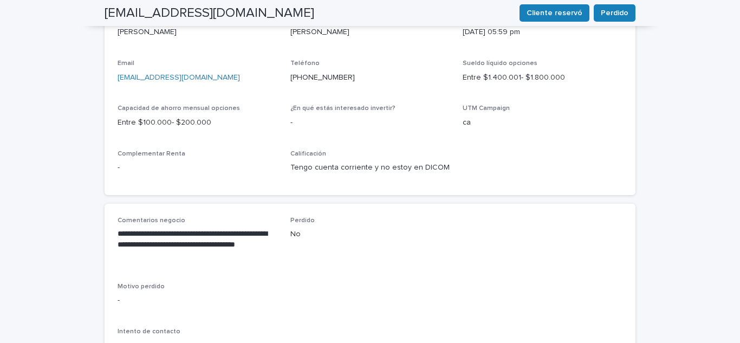
scroll to position [383, 0]
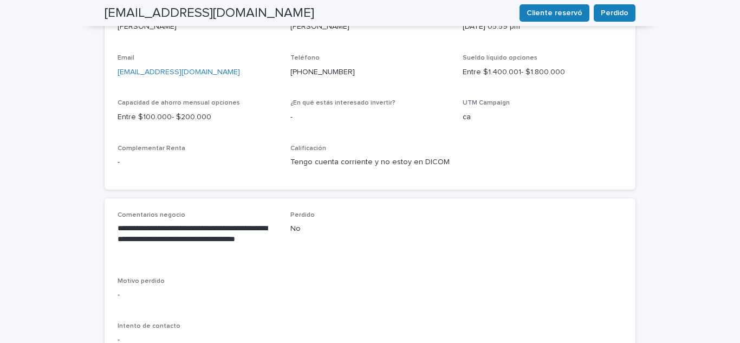
click at [494, 231] on div "**********" at bounding box center [370, 282] width 505 height 143
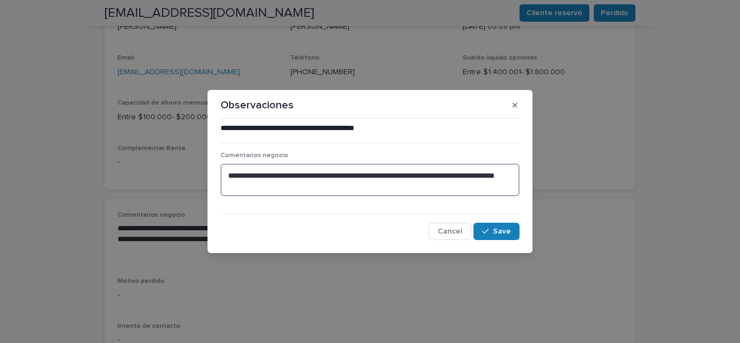
click at [306, 182] on textarea "**********" at bounding box center [370, 180] width 299 height 33
type textarea "**********"
click at [501, 229] on span "Save" at bounding box center [502, 232] width 18 height 8
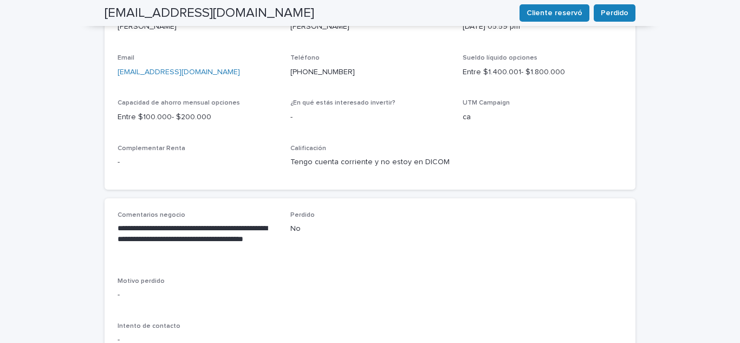
scroll to position [485, 0]
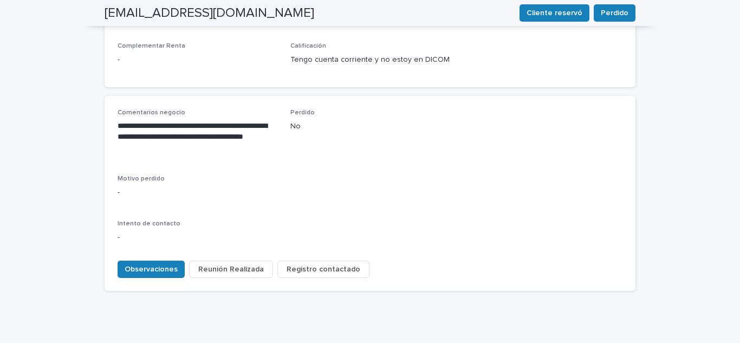
click at [313, 264] on span "Registro contactado" at bounding box center [324, 269] width 74 height 11
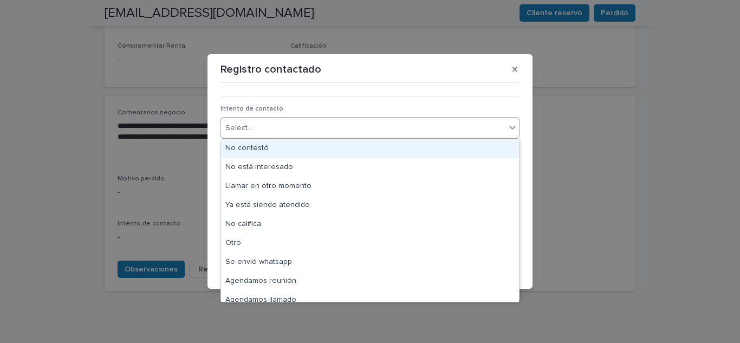
click at [263, 123] on div "Select..." at bounding box center [363, 128] width 284 height 18
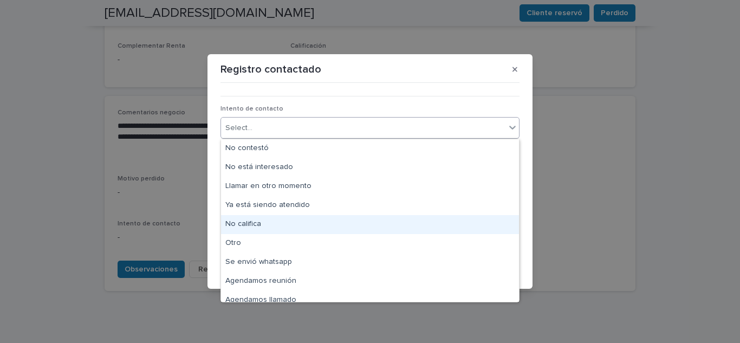
click at [248, 224] on div "No califica" at bounding box center [370, 224] width 298 height 19
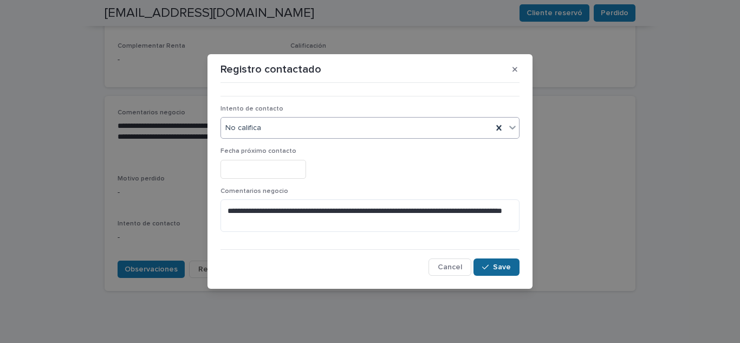
click at [504, 267] on span "Save" at bounding box center [502, 267] width 18 height 8
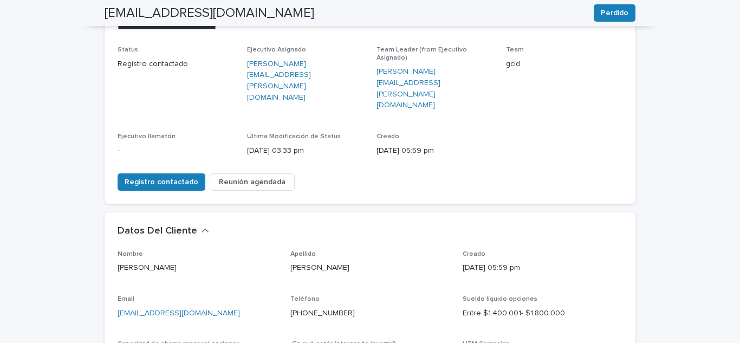
scroll to position [0, 0]
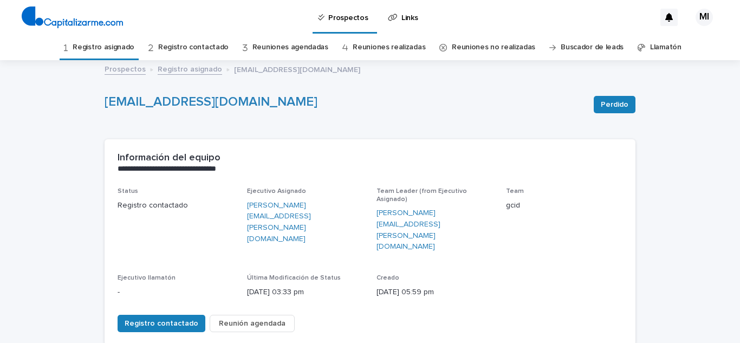
click at [108, 46] on link "Registro asignado" at bounding box center [104, 47] width 62 height 25
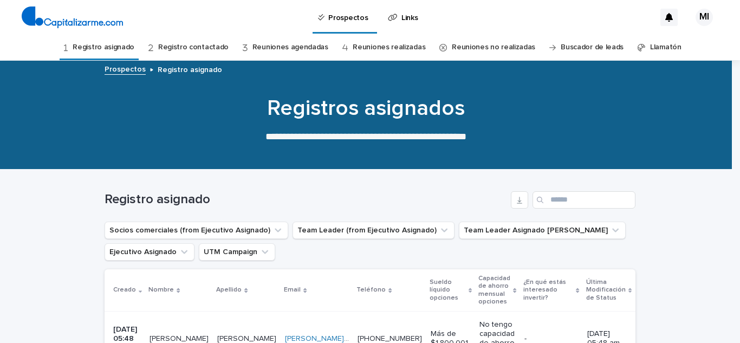
scroll to position [217, 0]
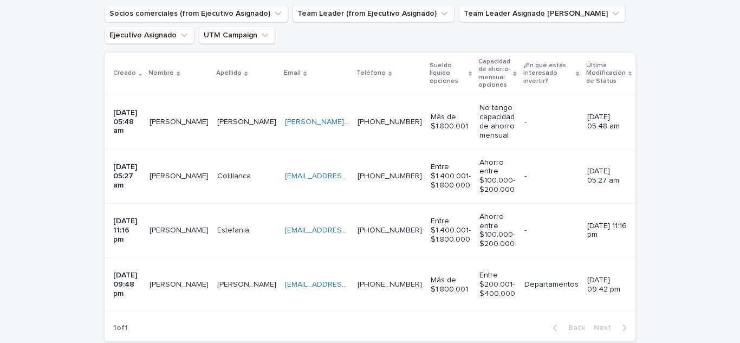
click at [176, 117] on p "[PERSON_NAME]" at bounding box center [180, 120] width 61 height 11
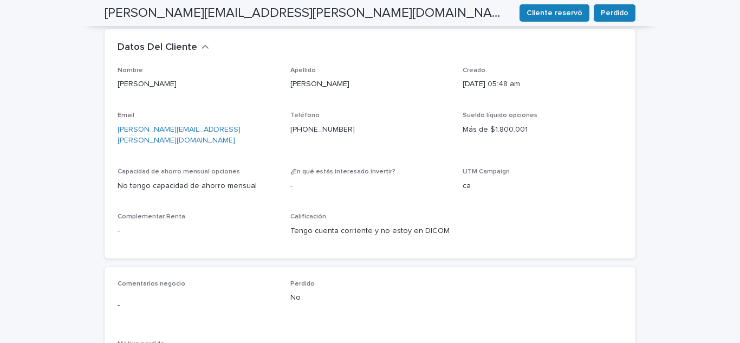
scroll to position [479, 0]
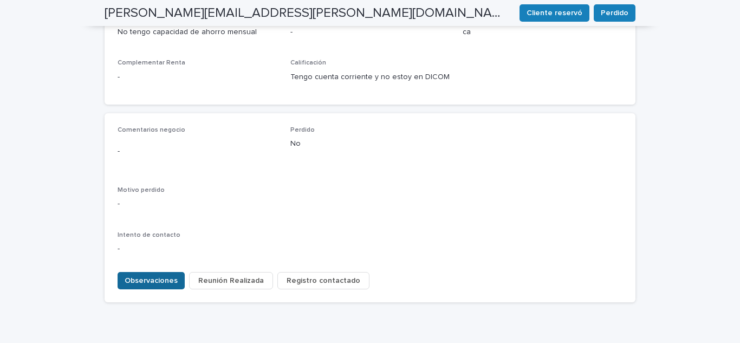
click at [145, 275] on span "Observaciones" at bounding box center [151, 280] width 53 height 11
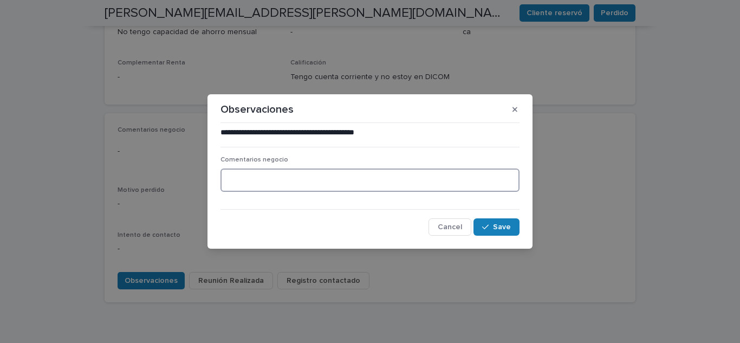
click at [234, 185] on textarea at bounding box center [370, 180] width 299 height 23
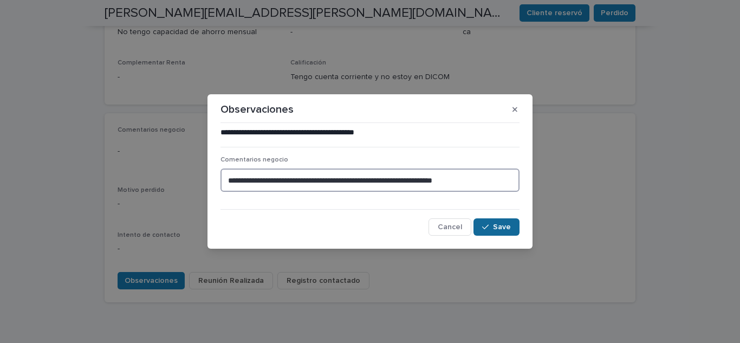
type textarea "**********"
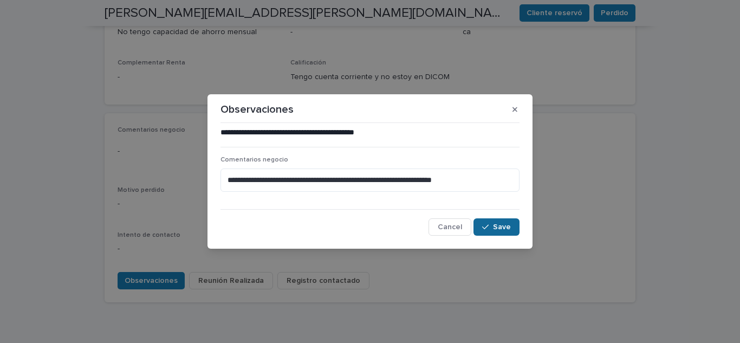
click at [500, 228] on span "Save" at bounding box center [502, 227] width 18 height 8
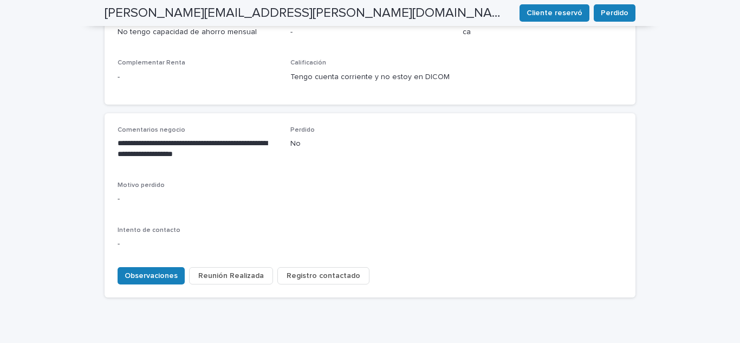
scroll to position [474, 0]
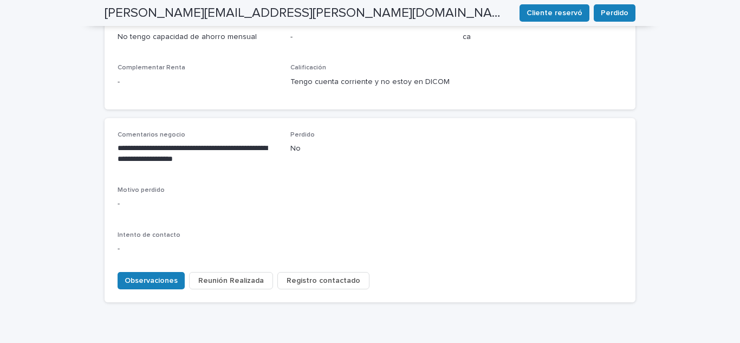
click at [299, 275] on span "Registro contactado" at bounding box center [324, 280] width 74 height 11
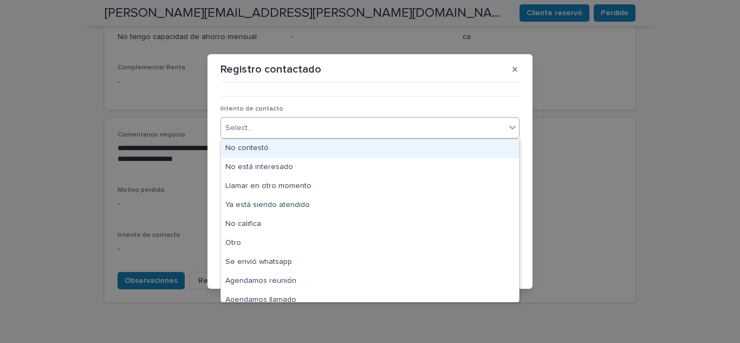
click at [277, 125] on div "Select..." at bounding box center [363, 128] width 284 height 18
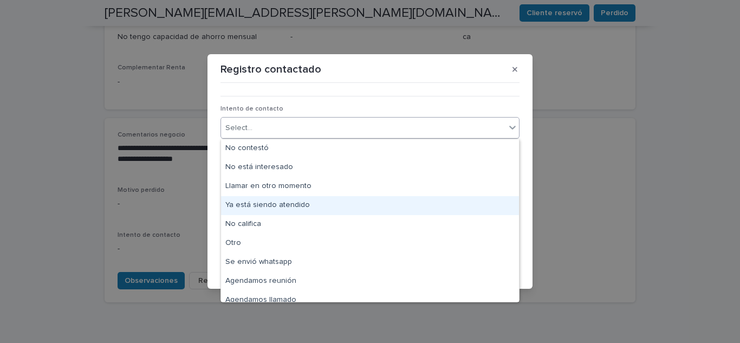
click at [288, 204] on div "Ya está siendo atendido" at bounding box center [370, 205] width 298 height 19
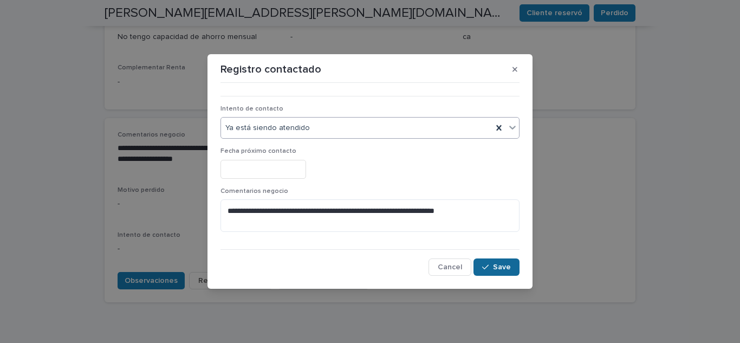
click at [510, 267] on span "Save" at bounding box center [502, 267] width 18 height 8
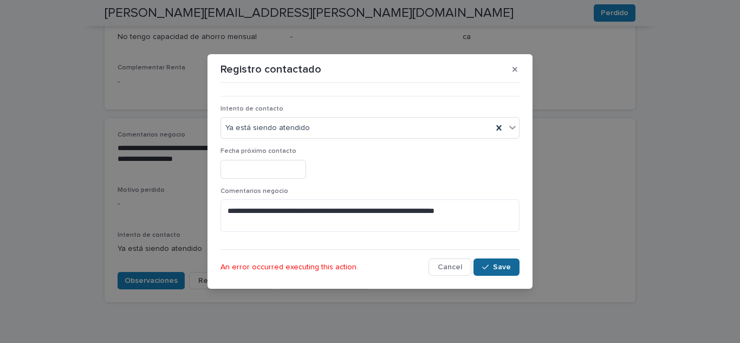
click at [495, 263] on span "Save" at bounding box center [502, 267] width 18 height 8
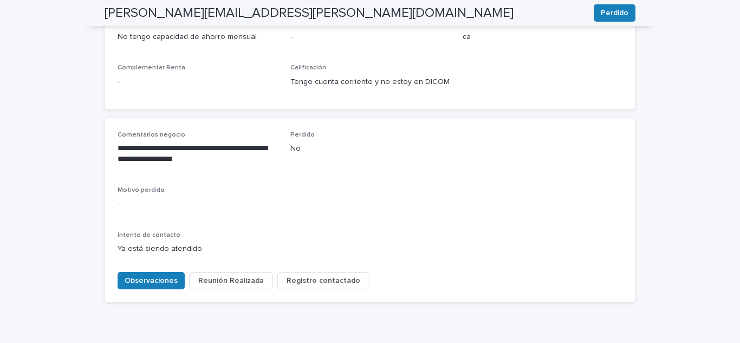
click at [300, 275] on span "Registro contactado" at bounding box center [324, 280] width 74 height 11
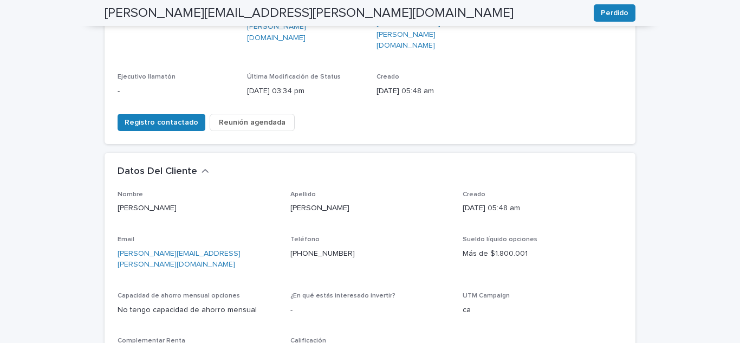
scroll to position [41, 0]
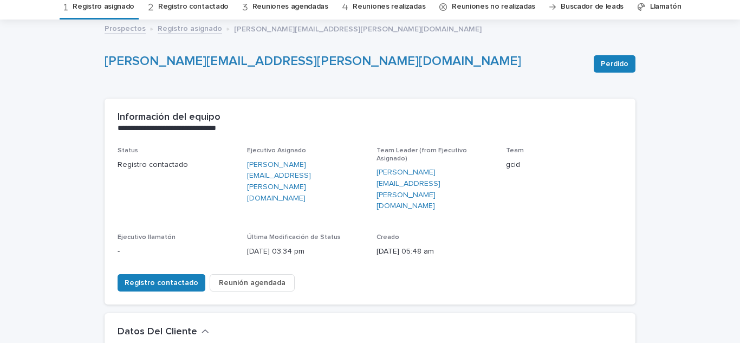
click at [116, 27] on link "Prospectos" at bounding box center [125, 28] width 41 height 12
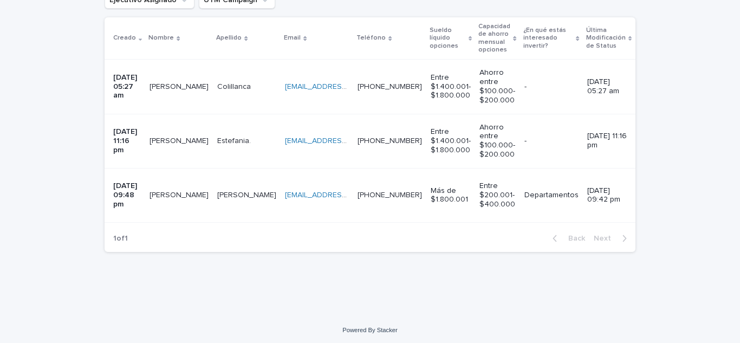
scroll to position [254, 0]
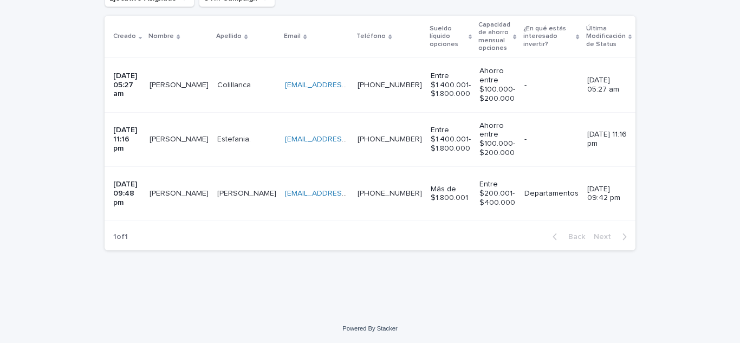
click at [166, 79] on p "[PERSON_NAME]" at bounding box center [180, 84] width 61 height 11
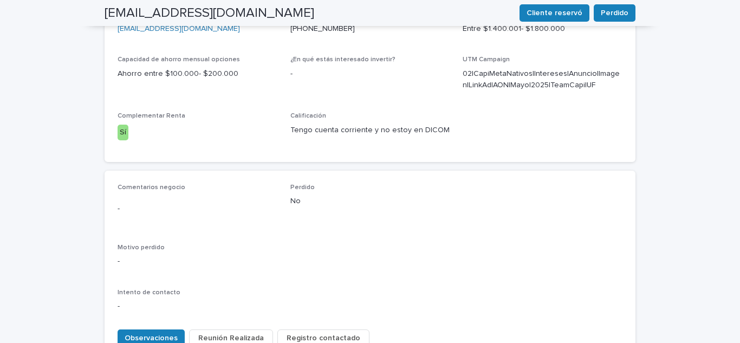
scroll to position [433, 0]
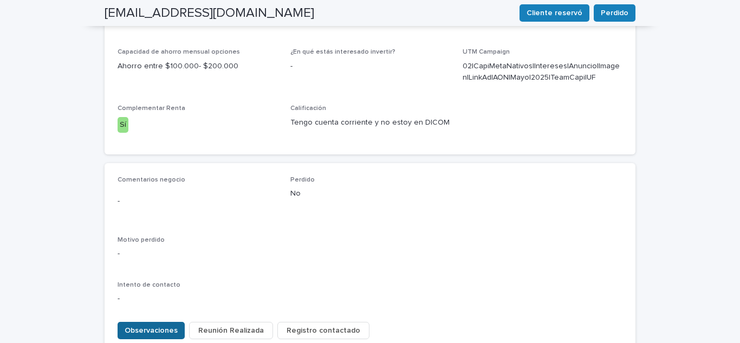
click at [151, 325] on span "Observaciones" at bounding box center [151, 330] width 53 height 11
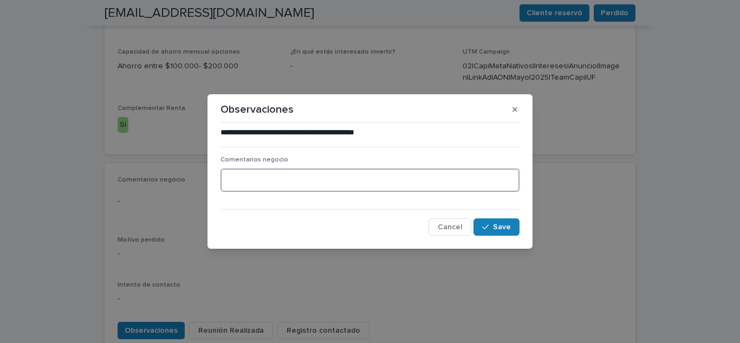
click at [263, 186] on textarea at bounding box center [370, 180] width 299 height 23
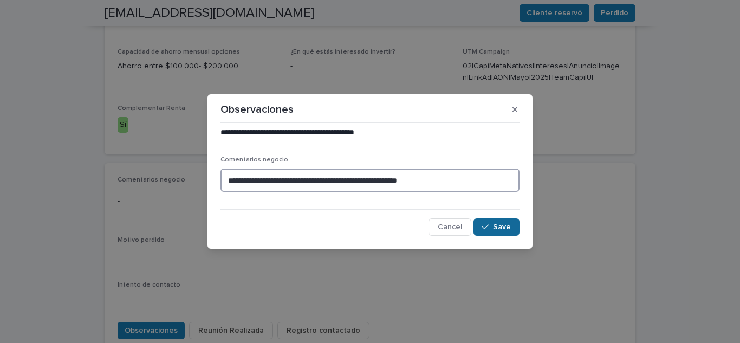
type textarea "**********"
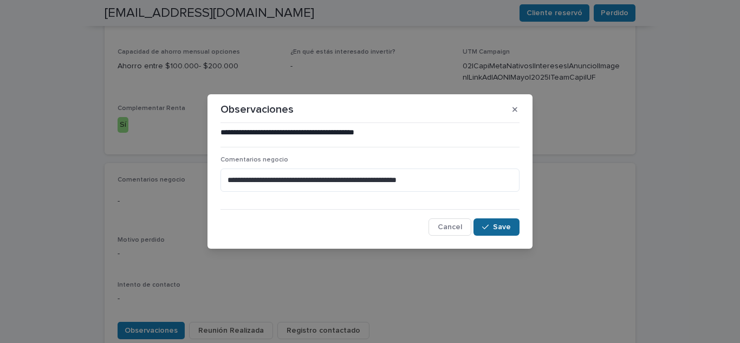
click at [498, 229] on span "Save" at bounding box center [502, 227] width 18 height 8
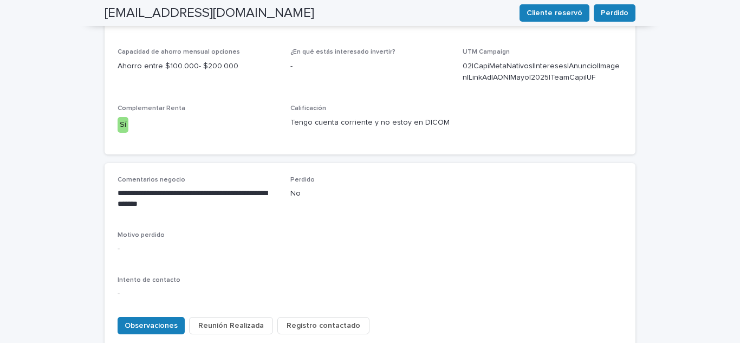
scroll to position [431, 0]
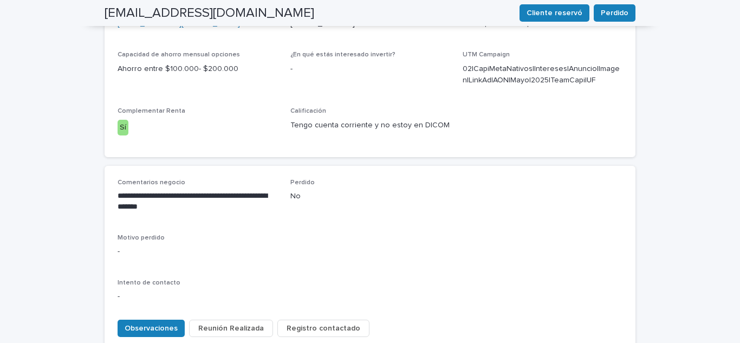
click at [335, 320] on button "Registro contactado" at bounding box center [323, 328] width 92 height 17
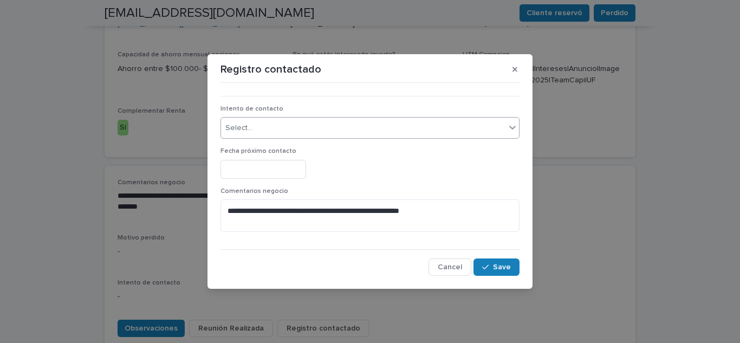
click at [256, 119] on div "Select..." at bounding box center [363, 128] width 284 height 18
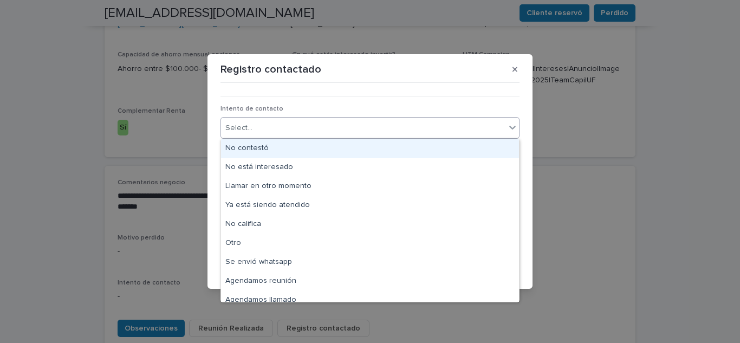
click at [253, 145] on div "No contestó" at bounding box center [370, 148] width 298 height 19
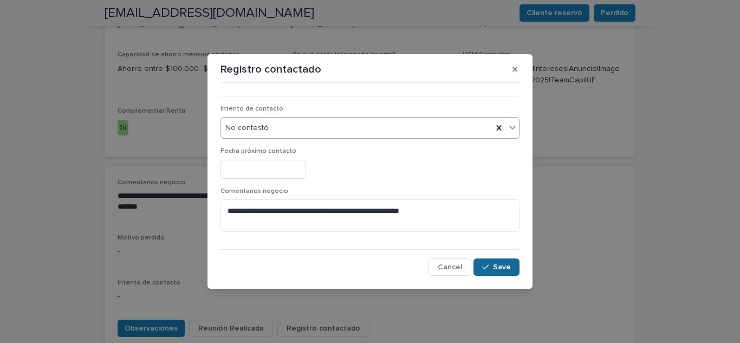
click at [497, 269] on span "Save" at bounding box center [502, 267] width 18 height 8
click at [496, 268] on span "Save" at bounding box center [502, 267] width 18 height 8
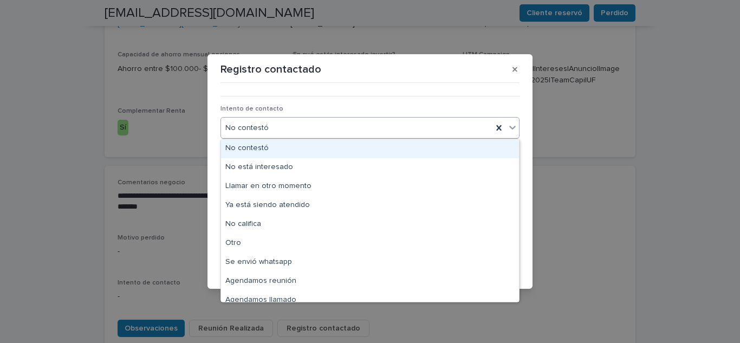
click at [463, 129] on div "No contestó" at bounding box center [356, 128] width 271 height 18
click at [264, 150] on div "No contestó" at bounding box center [370, 148] width 298 height 19
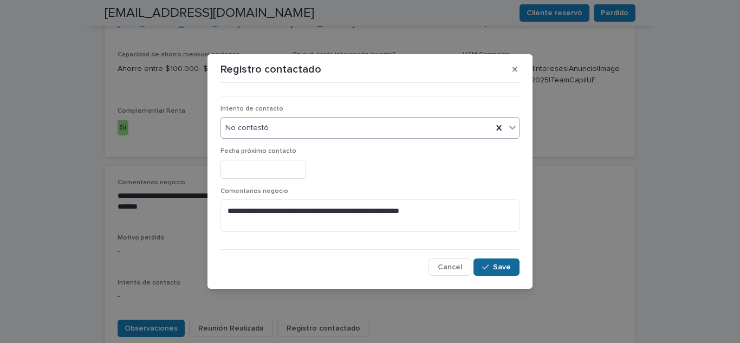
click at [503, 262] on button "Save" at bounding box center [497, 266] width 46 height 17
click at [498, 268] on span "Save" at bounding box center [502, 267] width 18 height 8
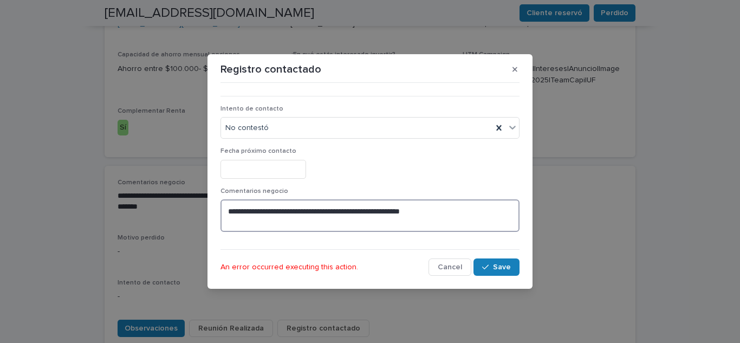
drag, startPoint x: 473, startPoint y: 217, endPoint x: 184, endPoint y: 208, distance: 289.0
click at [184, 208] on div "**********" at bounding box center [370, 171] width 740 height 343
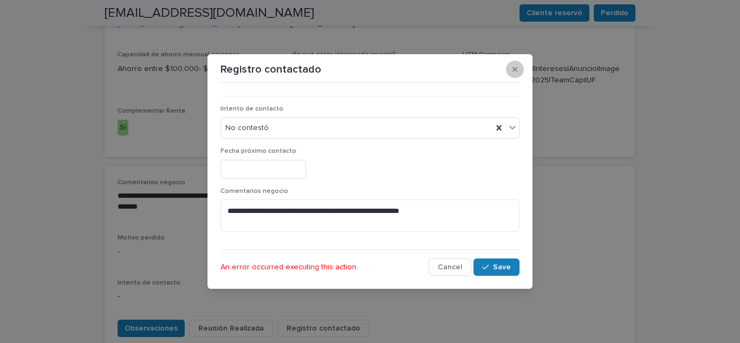
click at [515, 69] on icon "button" at bounding box center [515, 69] width 5 height 5
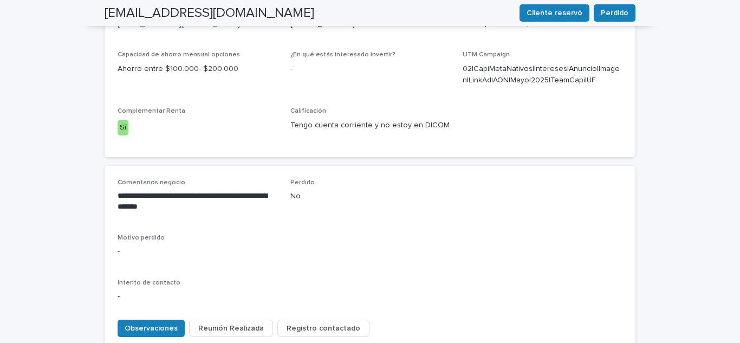
click at [295, 323] on span "Registro contactado" at bounding box center [324, 328] width 74 height 11
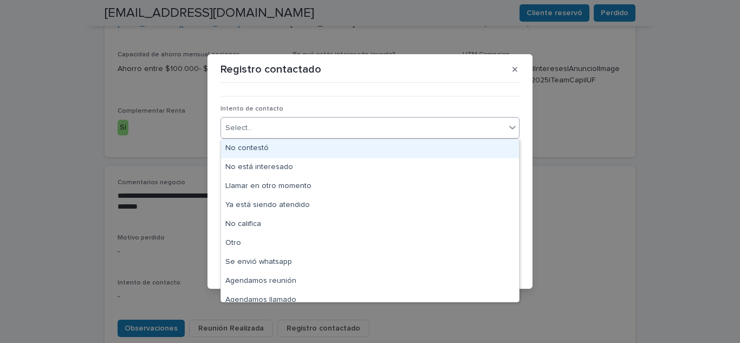
click at [249, 125] on div "Select..." at bounding box center [238, 127] width 27 height 11
click at [257, 145] on div "No contestó" at bounding box center [370, 148] width 298 height 19
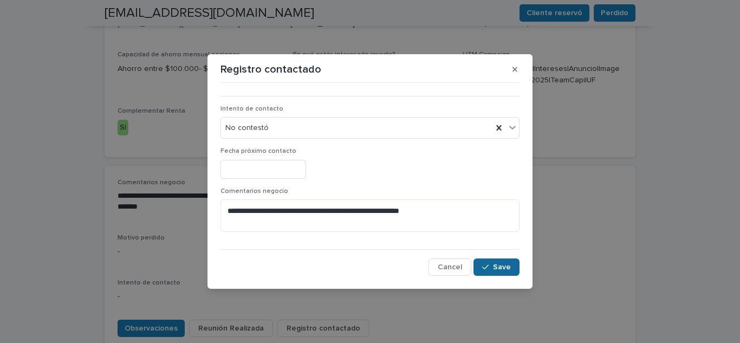
click at [508, 267] on span "Save" at bounding box center [502, 267] width 18 height 8
click at [514, 74] on button "button" at bounding box center [515, 69] width 18 height 17
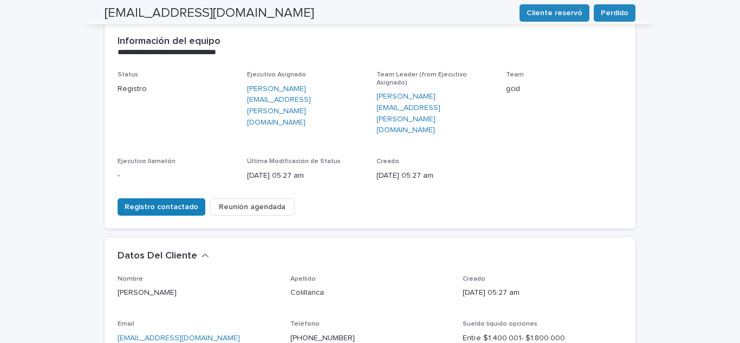
scroll to position [0, 0]
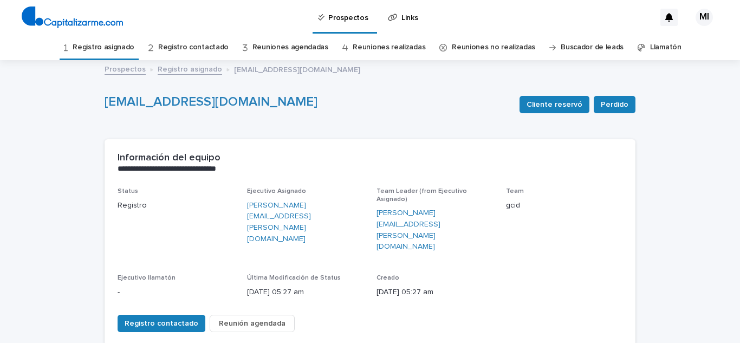
click at [134, 53] on link "Registro asignado" at bounding box center [104, 47] width 62 height 25
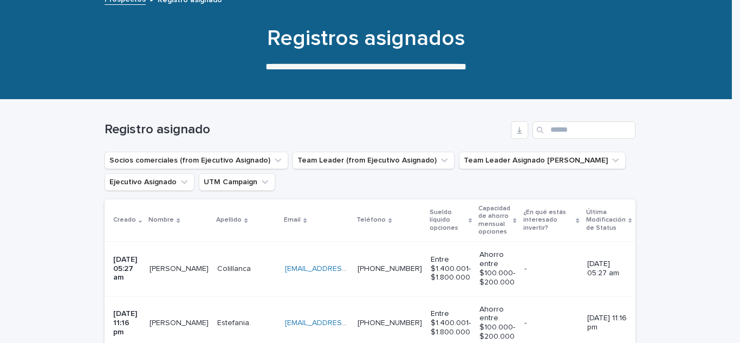
scroll to position [217, 0]
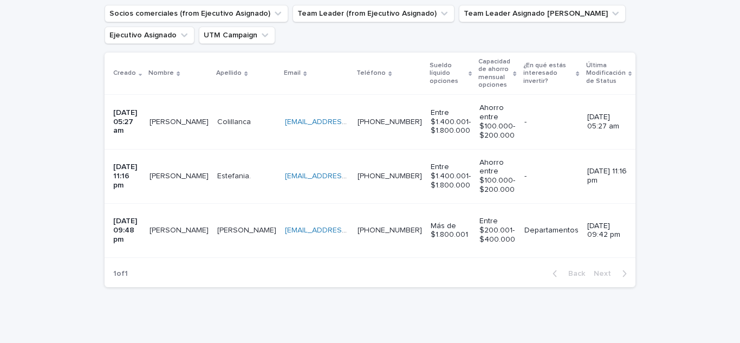
click at [174, 122] on p "[PERSON_NAME]" at bounding box center [180, 120] width 61 height 11
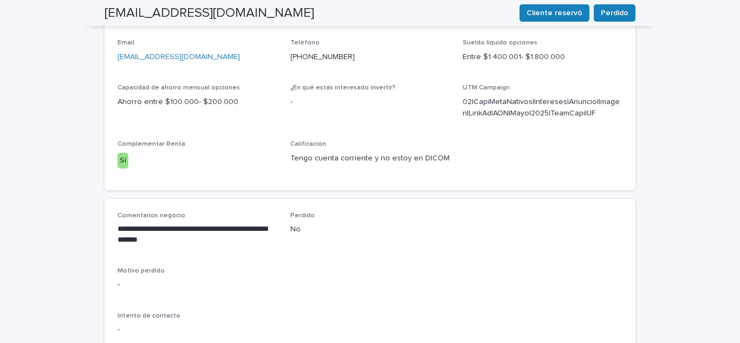
scroll to position [414, 0]
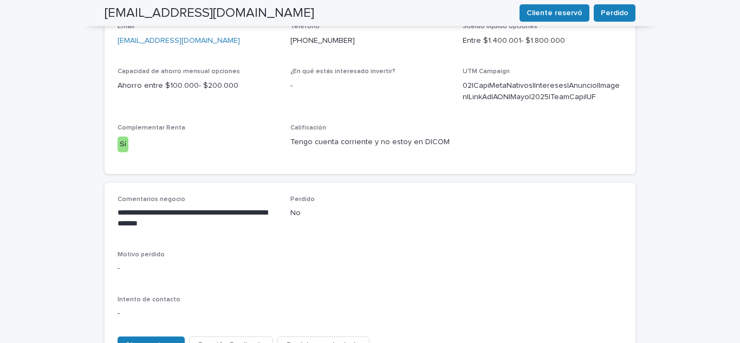
click at [296, 340] on span "Registro contactado" at bounding box center [324, 345] width 74 height 11
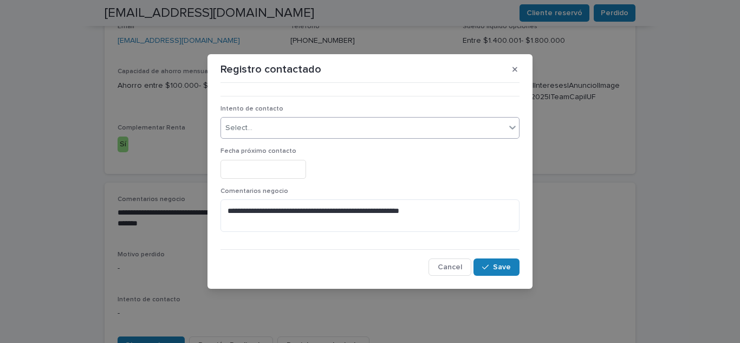
click at [256, 124] on div "Select..." at bounding box center [363, 128] width 284 height 18
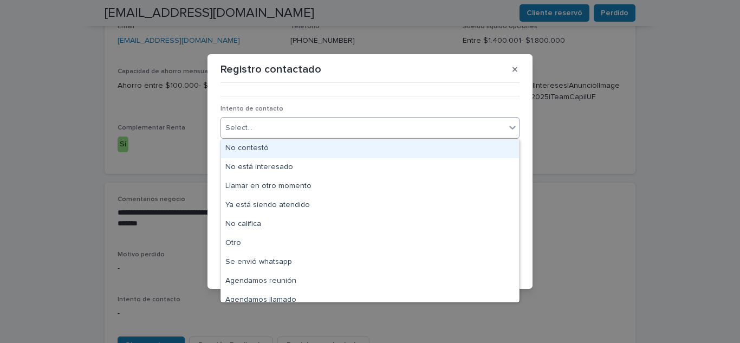
click at [255, 151] on div "No contestó" at bounding box center [370, 148] width 298 height 19
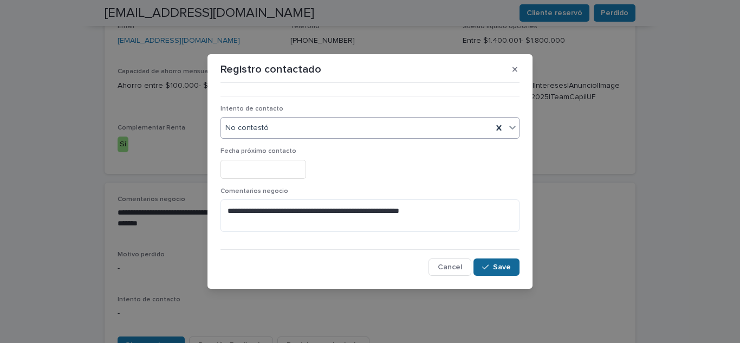
click at [511, 265] on button "Save" at bounding box center [497, 266] width 46 height 17
click at [514, 72] on icon "button" at bounding box center [515, 70] width 5 height 8
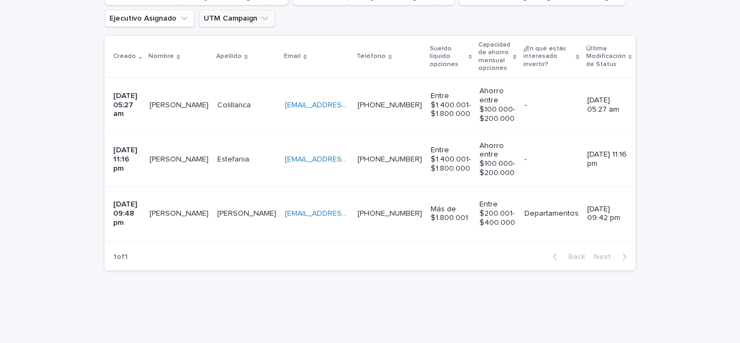
scroll to position [251, 0]
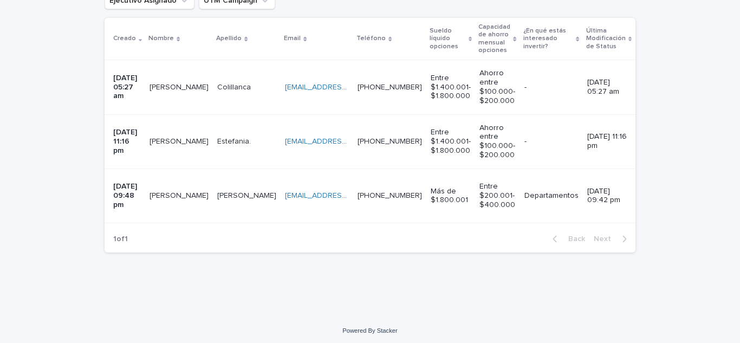
click at [167, 193] on p "[PERSON_NAME]" at bounding box center [180, 194] width 61 height 11
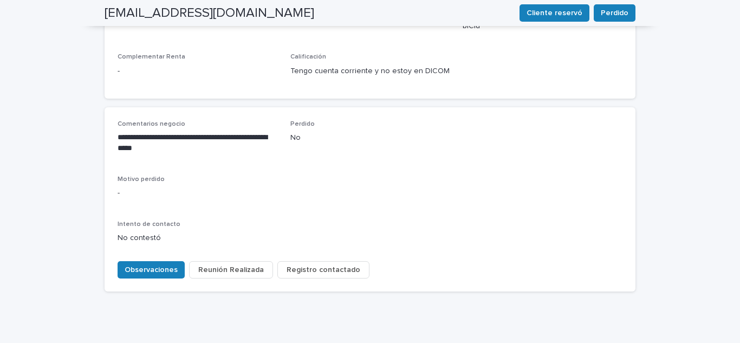
scroll to position [485, 0]
click at [137, 264] on span "Observaciones" at bounding box center [151, 269] width 53 height 11
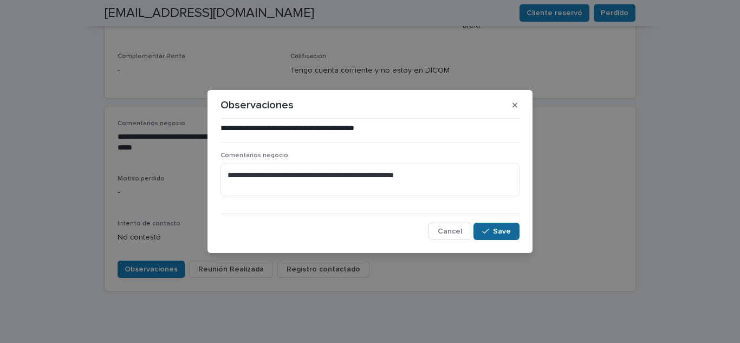
click at [495, 234] on span "Save" at bounding box center [502, 232] width 18 height 8
click at [517, 108] on icon "button" at bounding box center [515, 105] width 5 height 8
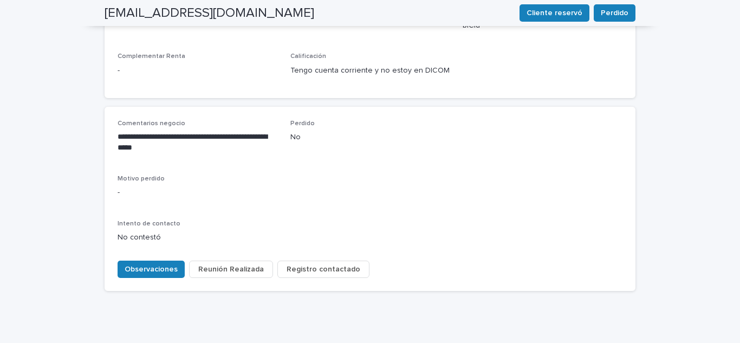
click at [186, 132] on p "**********" at bounding box center [198, 143] width 160 height 22
